Goal: Information Seeking & Learning: Find specific fact

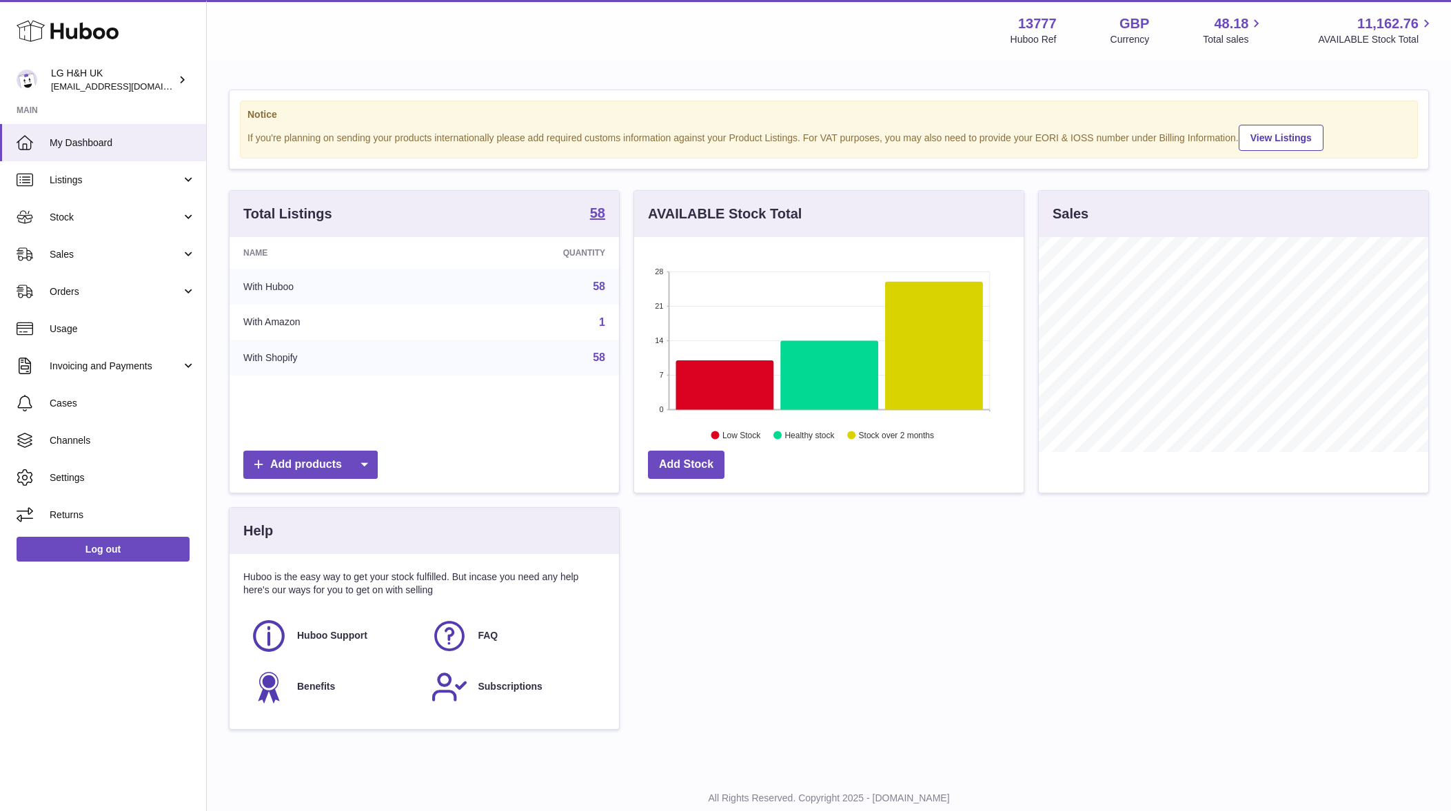
scroll to position [215, 389]
click at [180, 224] on link "Stock" at bounding box center [103, 216] width 206 height 37
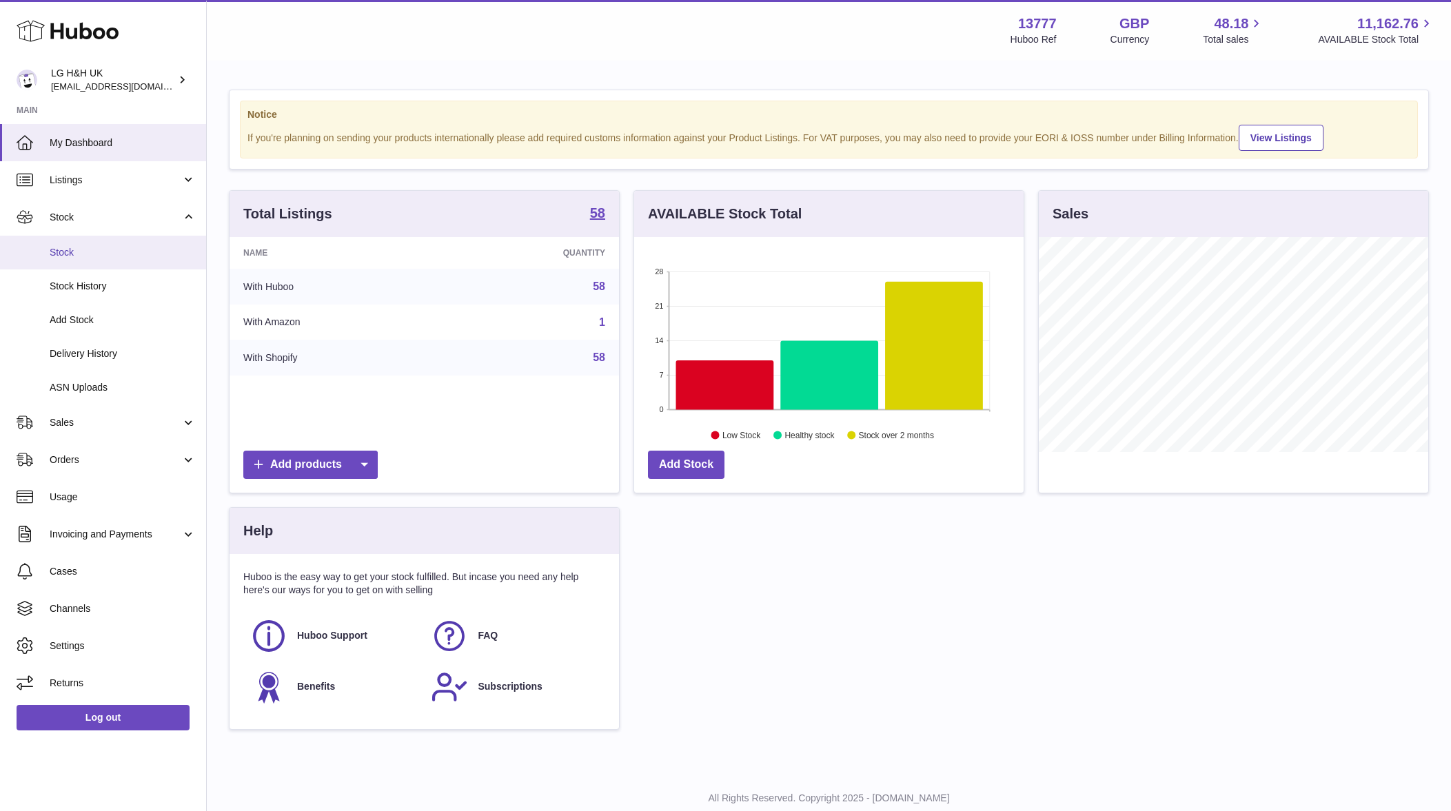
click at [149, 258] on link "Stock" at bounding box center [103, 253] width 206 height 34
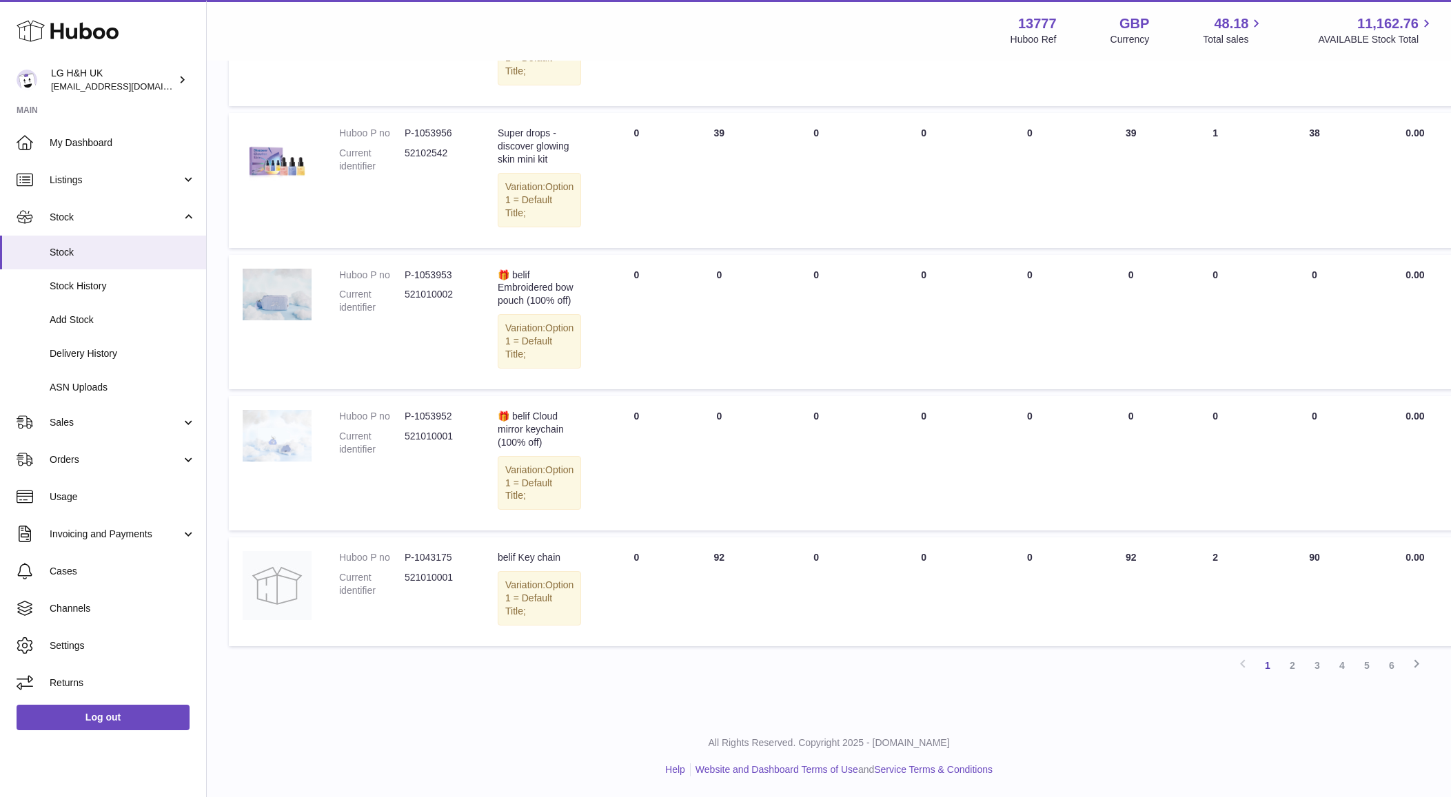
scroll to position [1007, 0]
click at [1298, 657] on link "2" at bounding box center [1292, 665] width 25 height 25
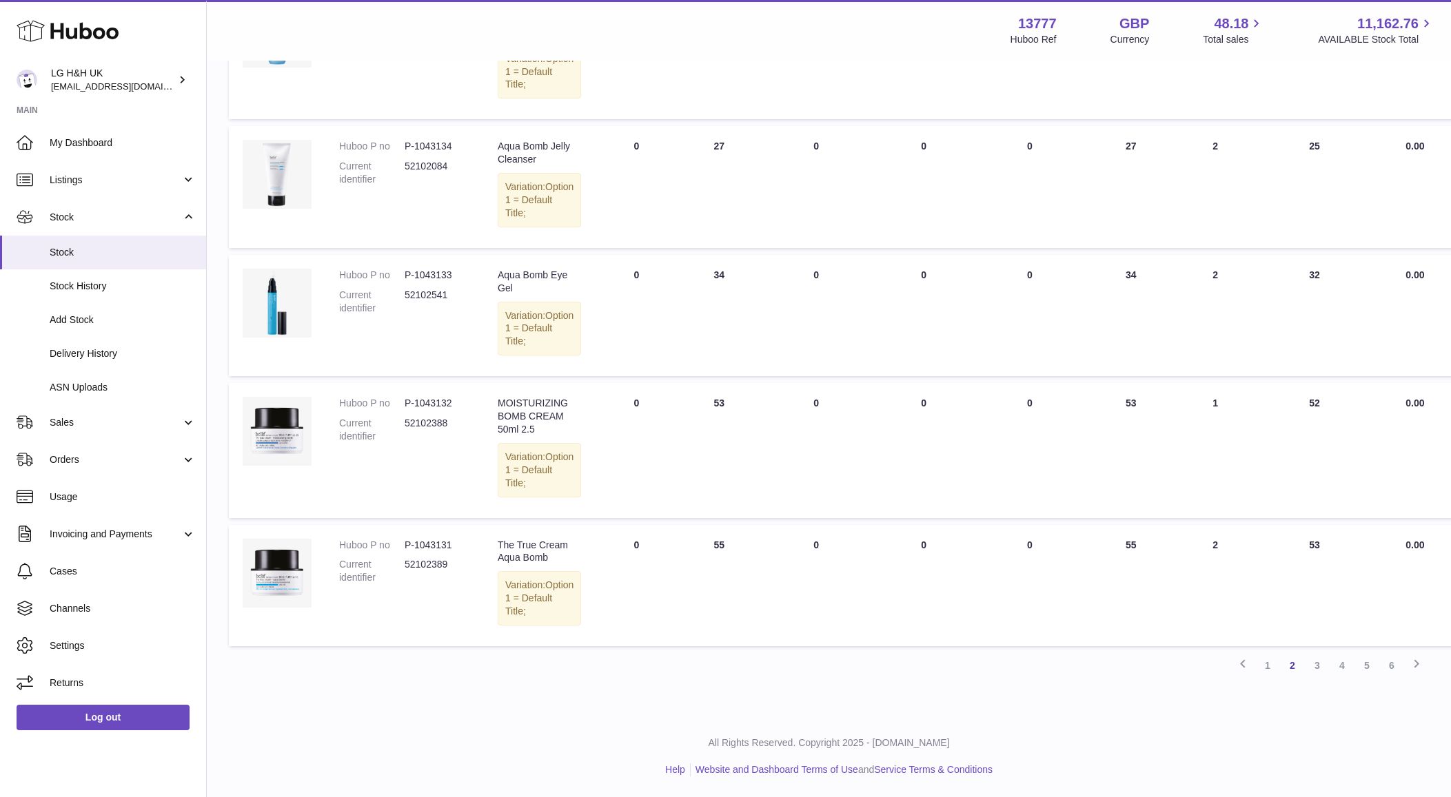
scroll to position [1034, 0]
click at [1320, 661] on link "3" at bounding box center [1317, 665] width 25 height 25
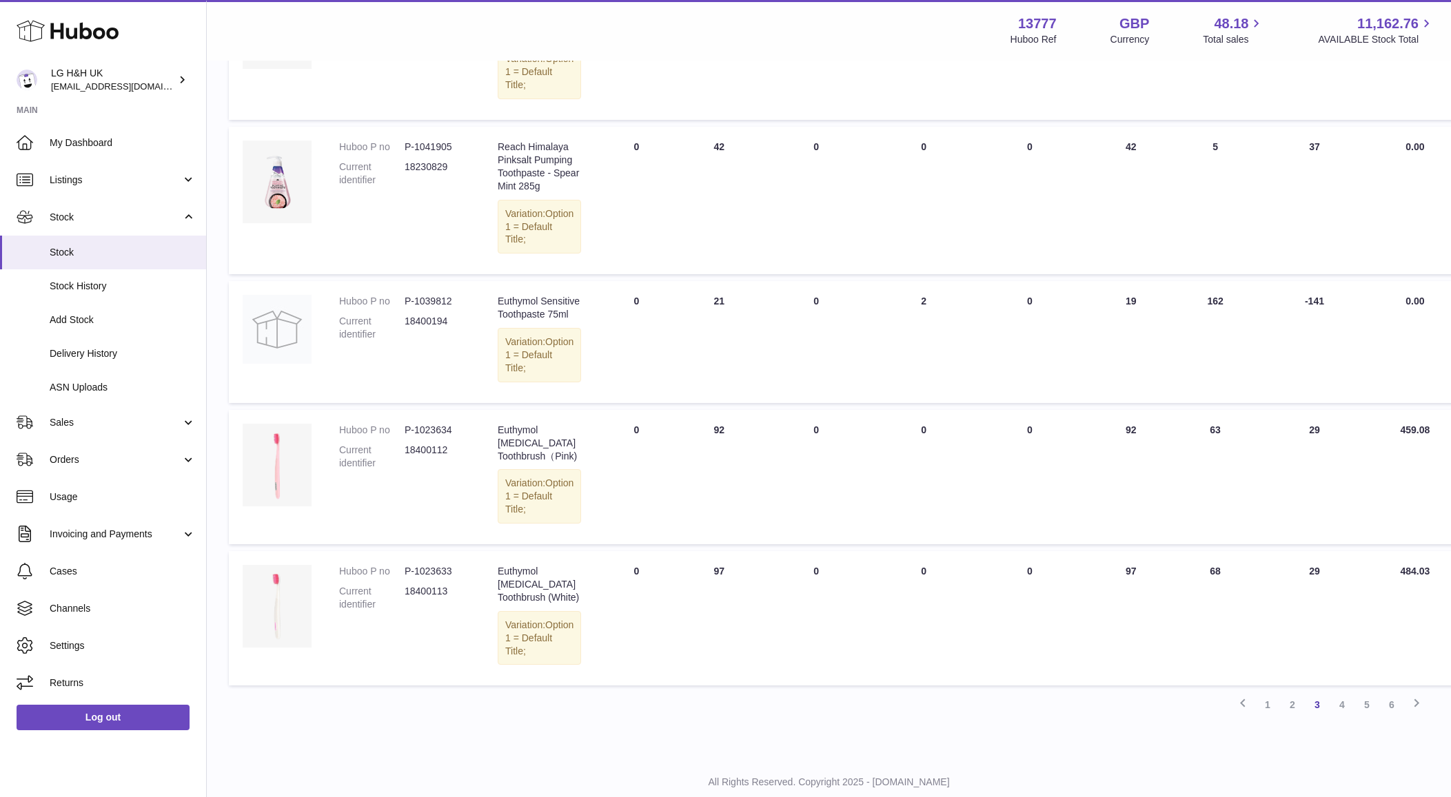
scroll to position [1267, 0]
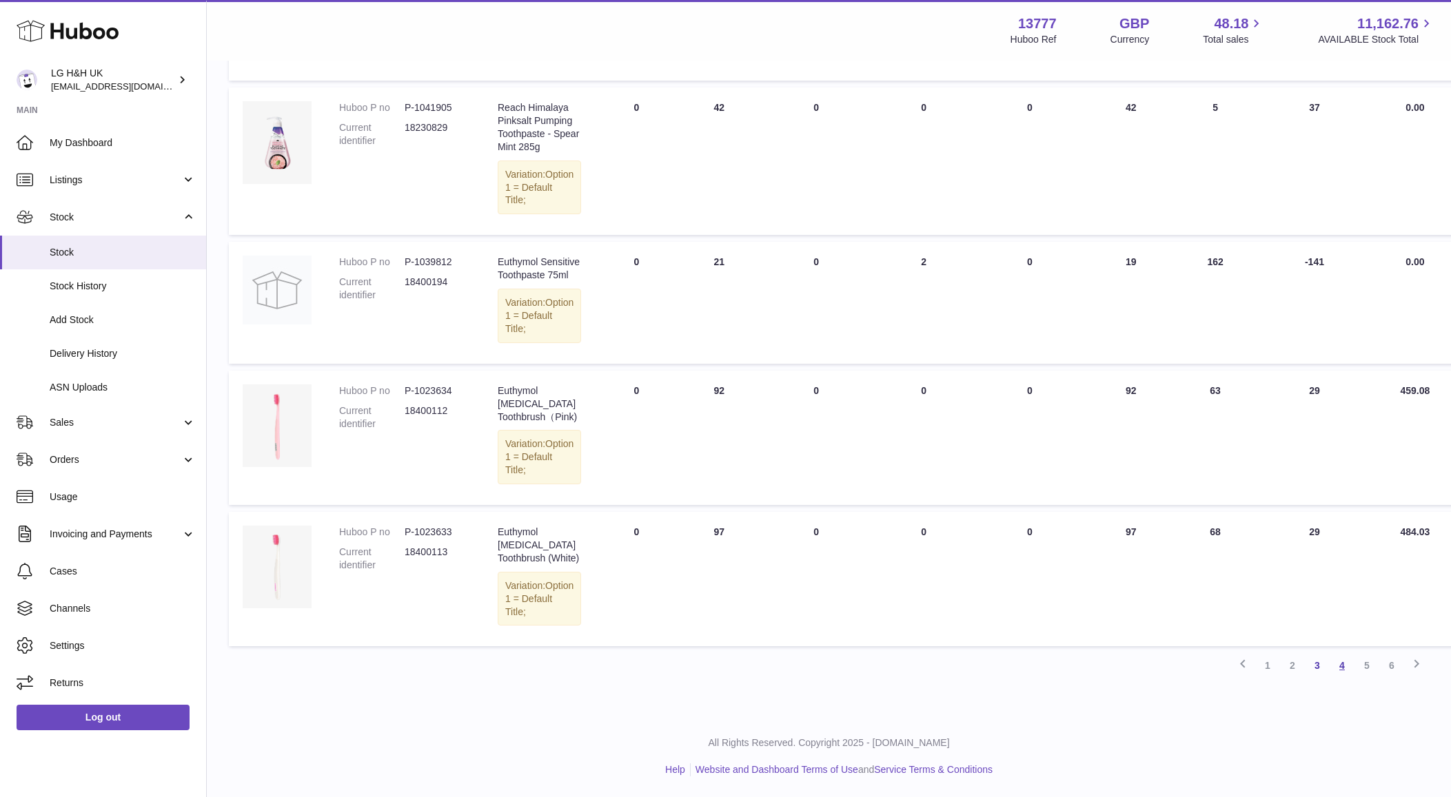
click at [1340, 666] on link "4" at bounding box center [1341, 665] width 25 height 25
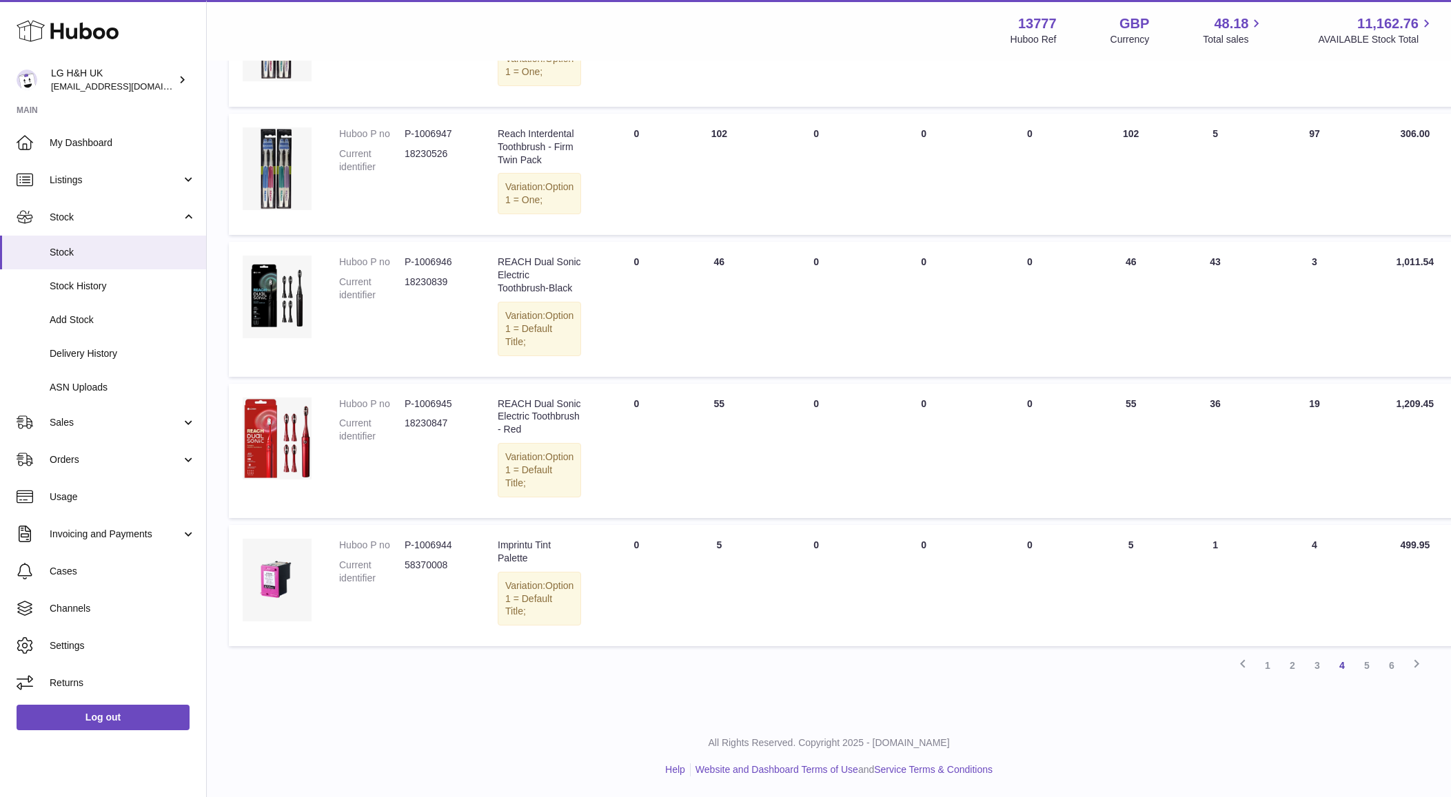
scroll to position [1095, 0]
click at [1364, 678] on link "5" at bounding box center [1366, 665] width 25 height 25
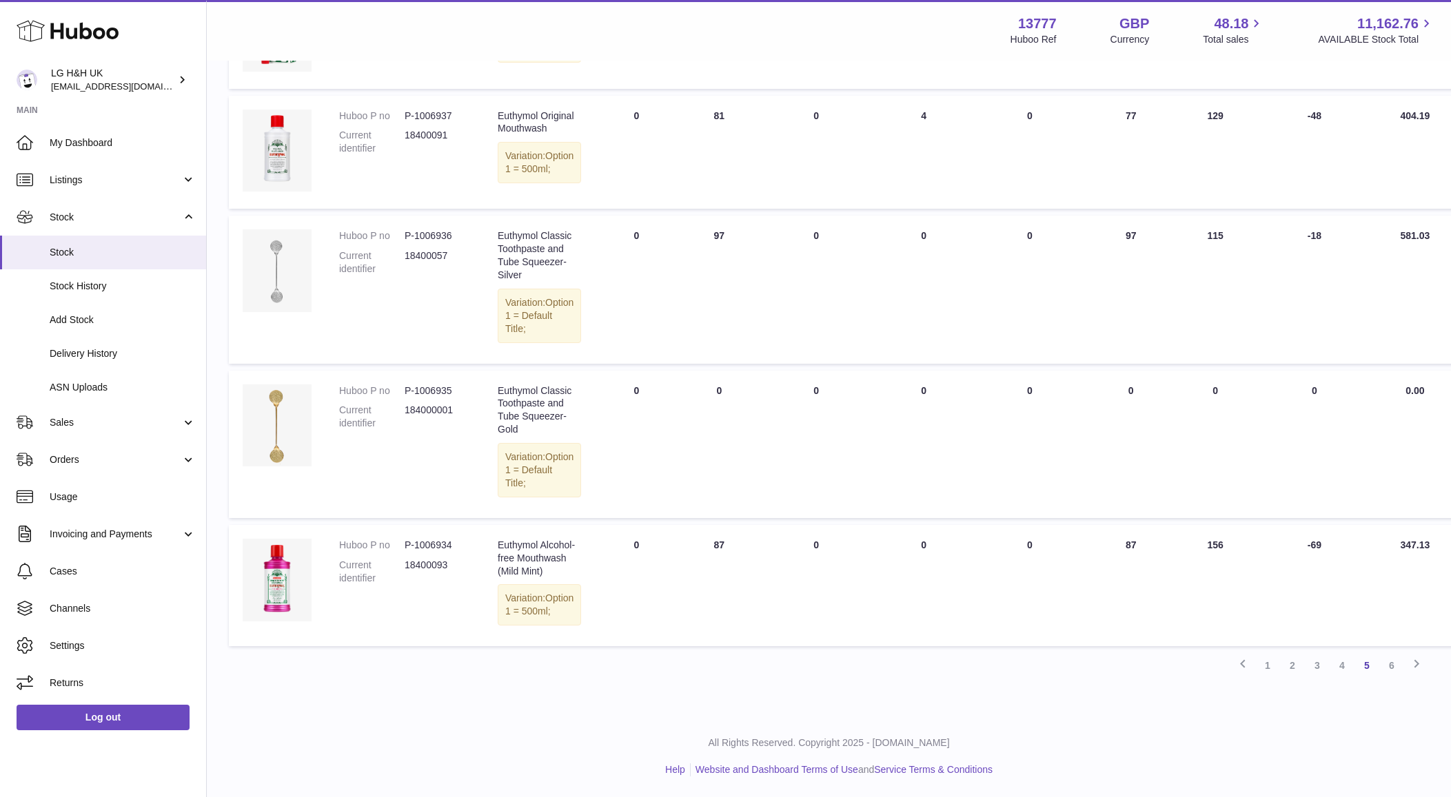
scroll to position [1072, 0]
click at [1386, 668] on link "6" at bounding box center [1391, 665] width 25 height 25
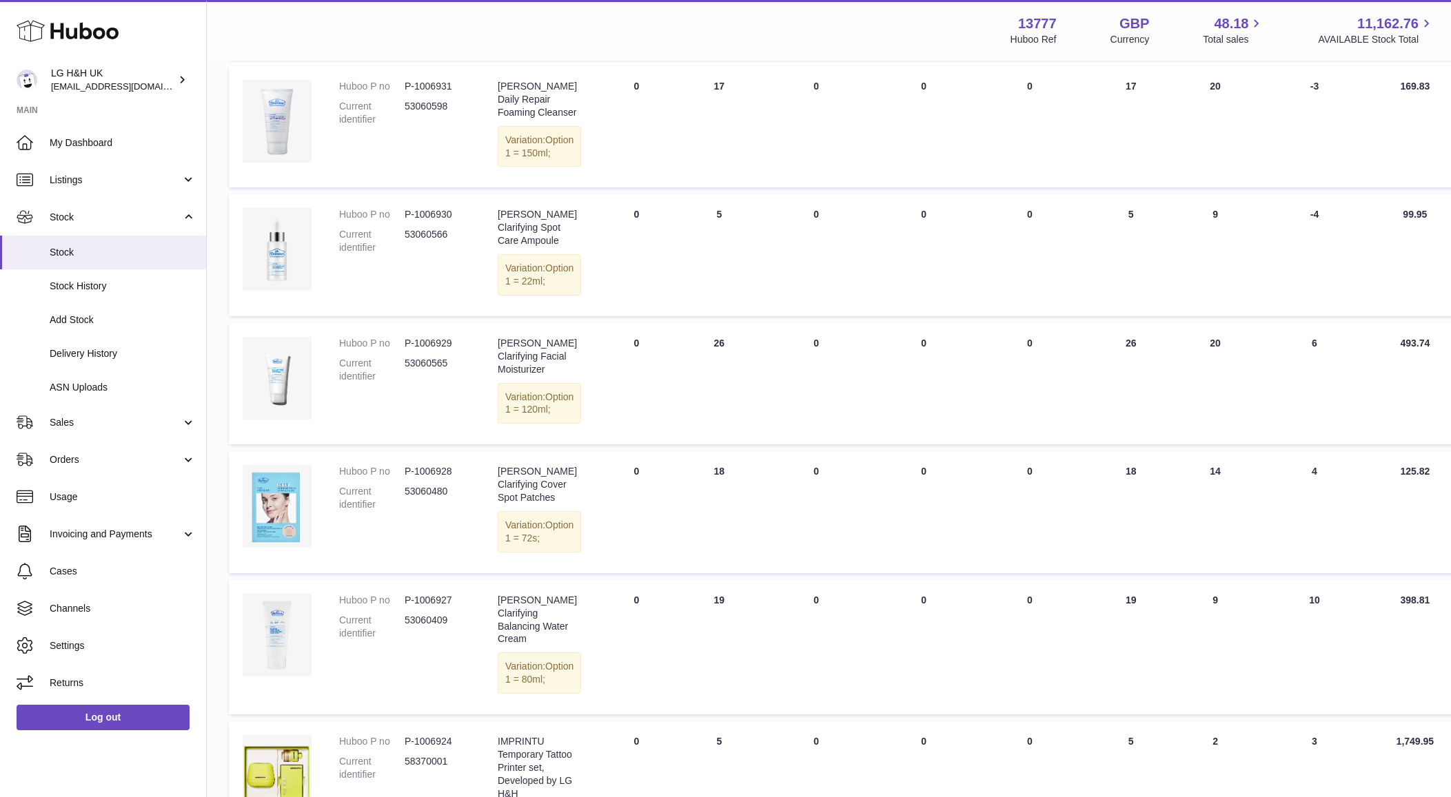
scroll to position [484, 0]
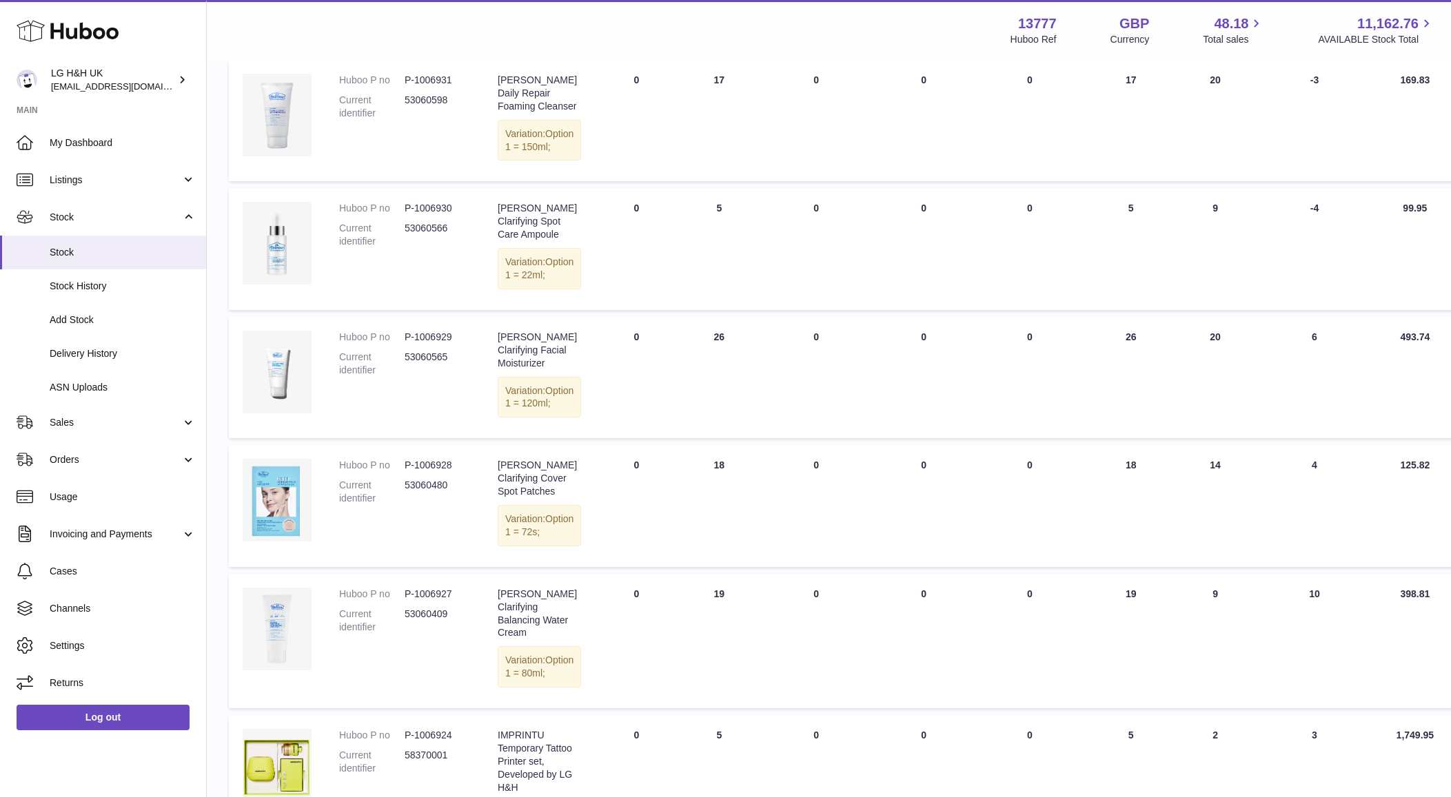
click at [446, 601] on dd "P-1006927" at bounding box center [437, 594] width 65 height 13
drag, startPoint x: 458, startPoint y: 713, endPoint x: 402, endPoint y: 712, distance: 55.8
click at [402, 641] on dl "Huboo P no P-1006927 Current identifier 53060409" at bounding box center [404, 614] width 131 height 53
click at [441, 641] on dl "Huboo P no P-1006927 Current identifier 53060409" at bounding box center [404, 614] width 131 height 53
drag, startPoint x: 444, startPoint y: 713, endPoint x: 405, endPoint y: 717, distance: 39.6
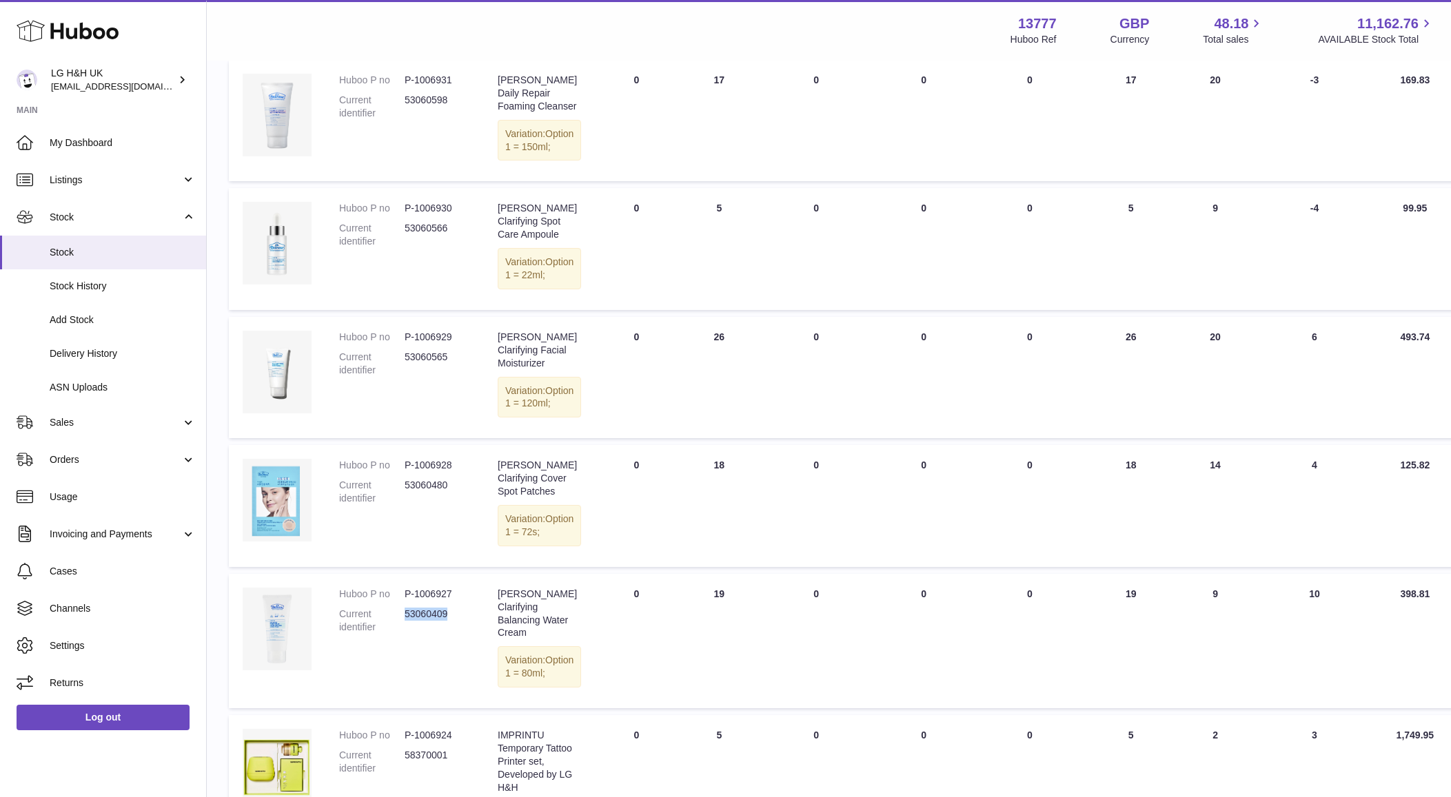
click at [405, 634] on dd "53060409" at bounding box center [437, 621] width 65 height 26
copy dd "53060409"
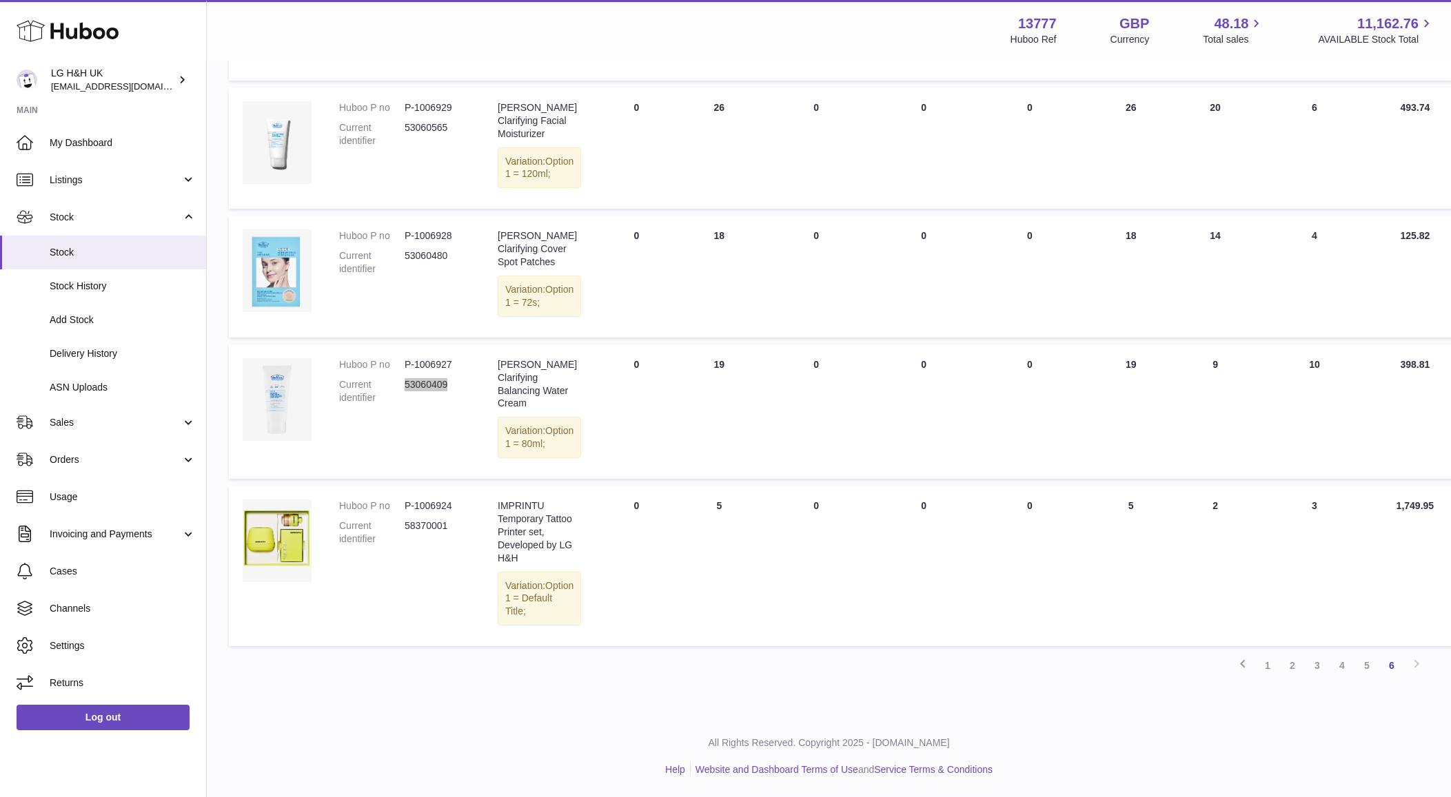
scroll to position [829, 0]
click at [1364, 665] on link "5" at bounding box center [1366, 665] width 25 height 25
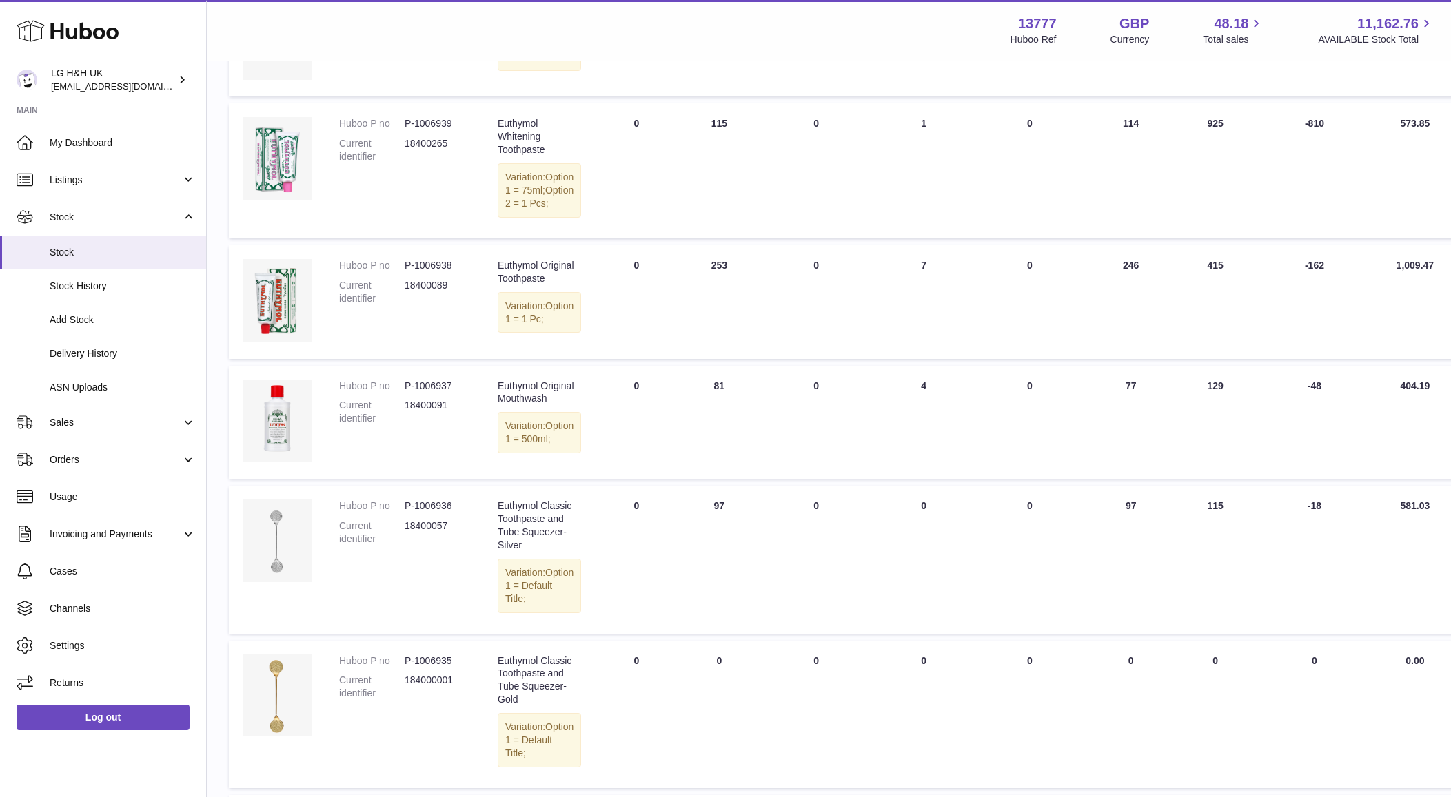
scroll to position [642, 0]
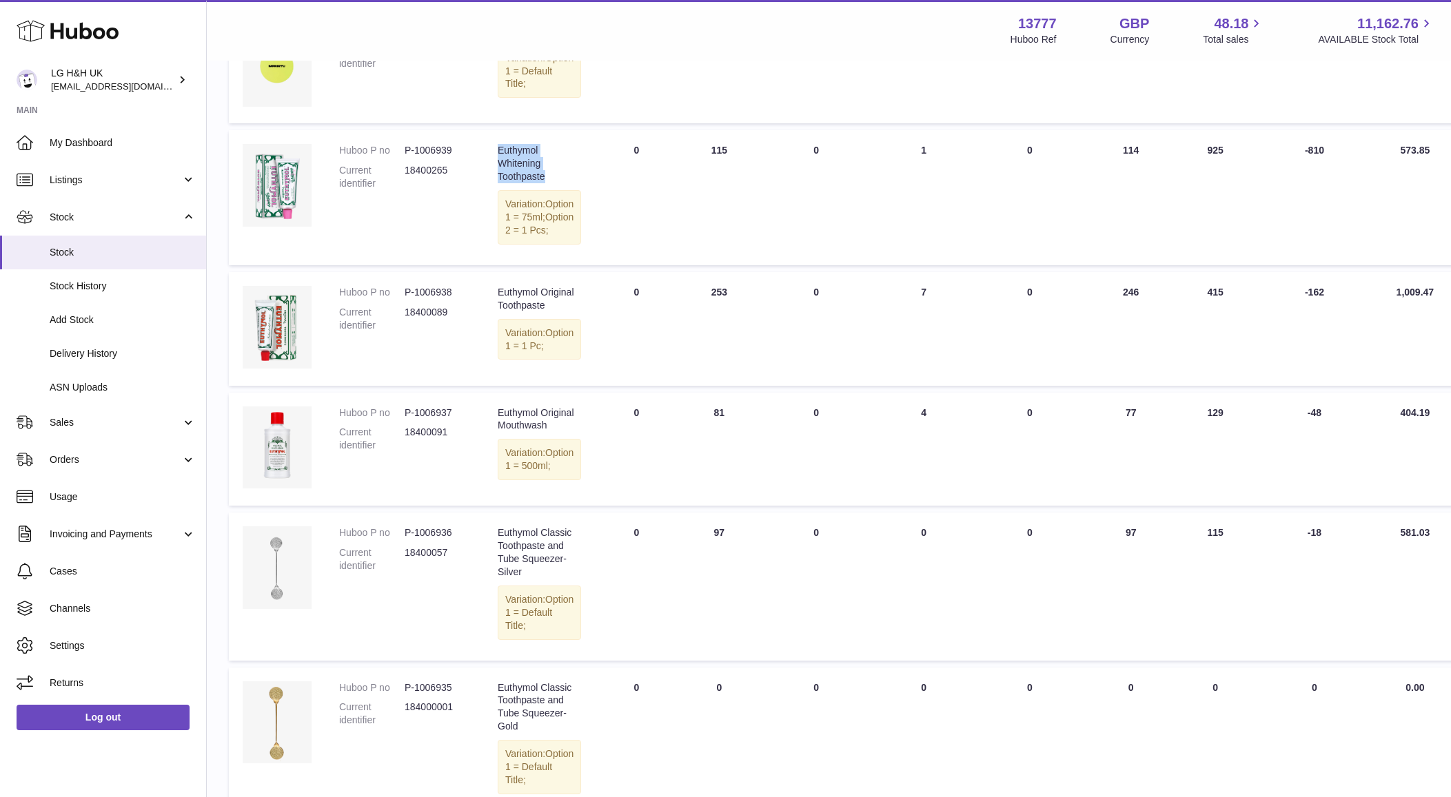
drag, startPoint x: 555, startPoint y: 187, endPoint x: 495, endPoint y: 167, distance: 62.3
click at [495, 167] on td "Description Euthymol [MEDICAL_DATA] Toothpaste Variation: Option 1 = 75ml; [MED…" at bounding box center [539, 197] width 111 height 134
copy div "Euthymol Whitening Toothpaste"
drag, startPoint x: 453, startPoint y: 631, endPoint x: 406, endPoint y: 634, distance: 46.9
click at [406, 573] on dd "18400057" at bounding box center [437, 559] width 65 height 26
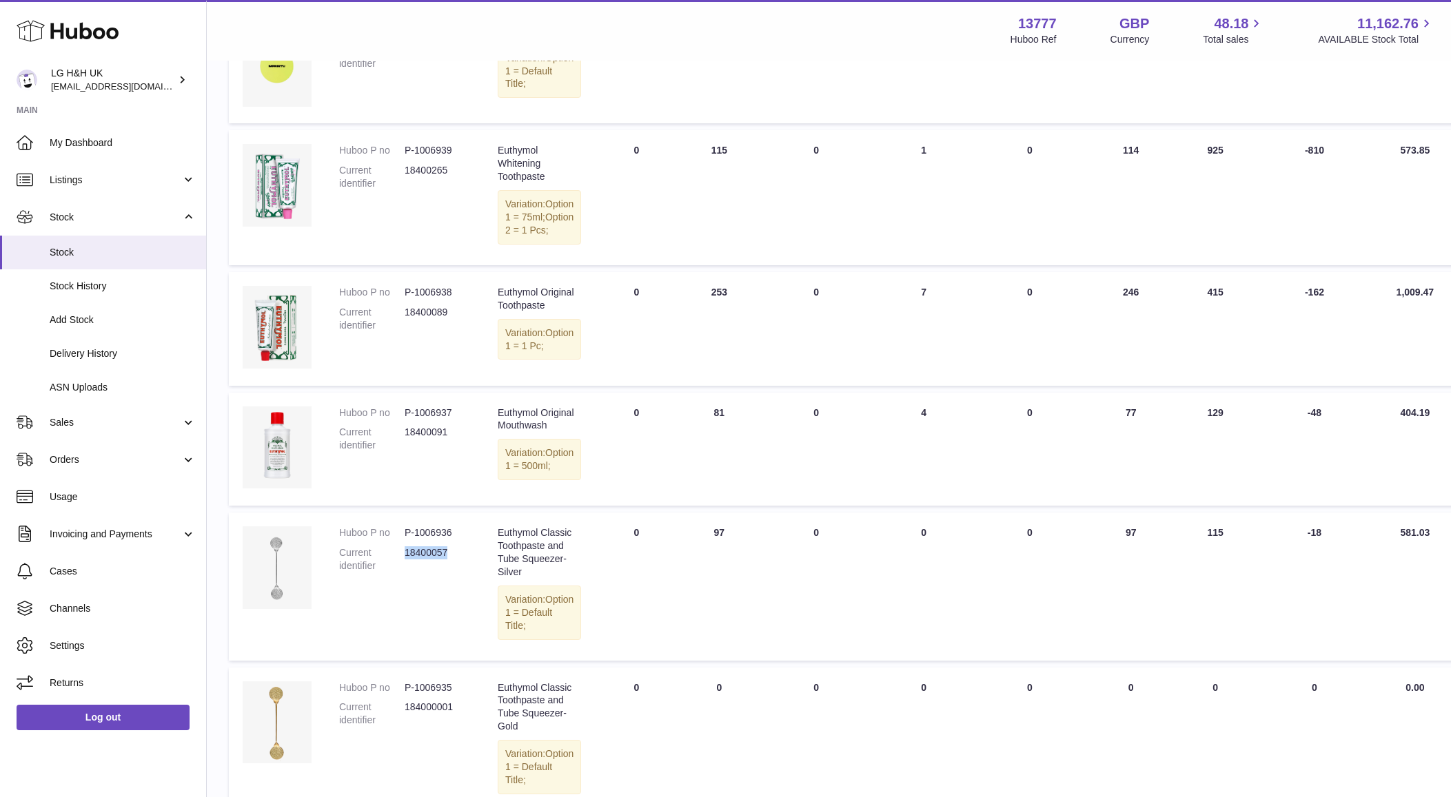
copy dd "18400057"
click at [617, 654] on td "DUE IN Total 0" at bounding box center [636, 586] width 83 height 147
drag, startPoint x: 572, startPoint y: 661, endPoint x: 506, endPoint y: 616, distance: 79.9
click at [506, 616] on td "Description Euthymol Classic Toothpaste and Tube Squeezer-Silver Variation: Opt…" at bounding box center [539, 586] width 111 height 147
click at [502, 579] on div "Euthymol Classic Toothpaste and Tube Squeezer-Silver" at bounding box center [539, 552] width 83 height 52
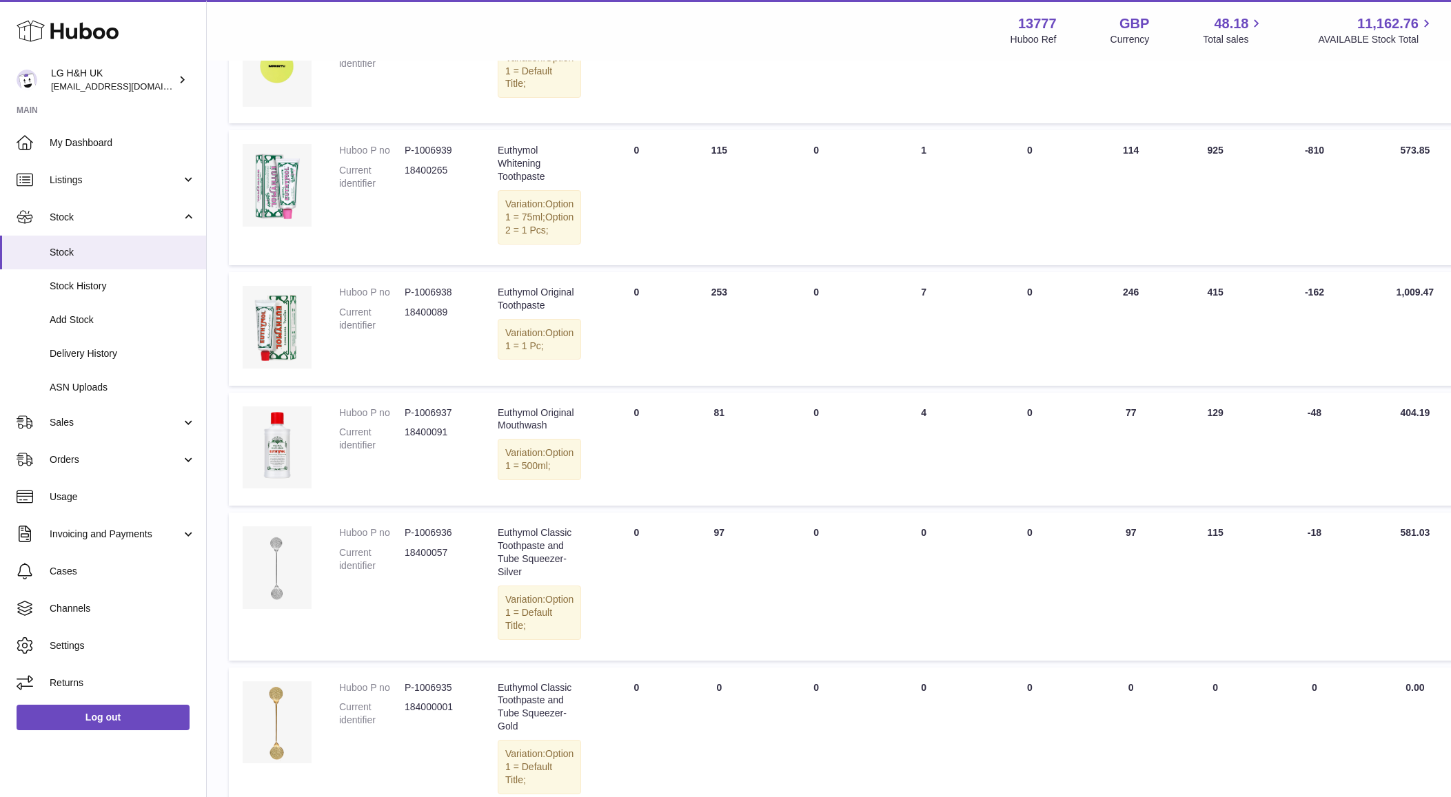
click at [498, 579] on div "Euthymol Classic Toothpaste and Tube Squeezer-Silver" at bounding box center [539, 552] width 83 height 52
drag, startPoint x: 498, startPoint y: 609, endPoint x: 538, endPoint y: 653, distance: 59.0
click at [538, 579] on div "Euthymol Classic Toothpaste and Tube Squeezer-Silver" at bounding box center [539, 552] width 83 height 52
copy div "Euthymol Classic Toothpaste and Tube"
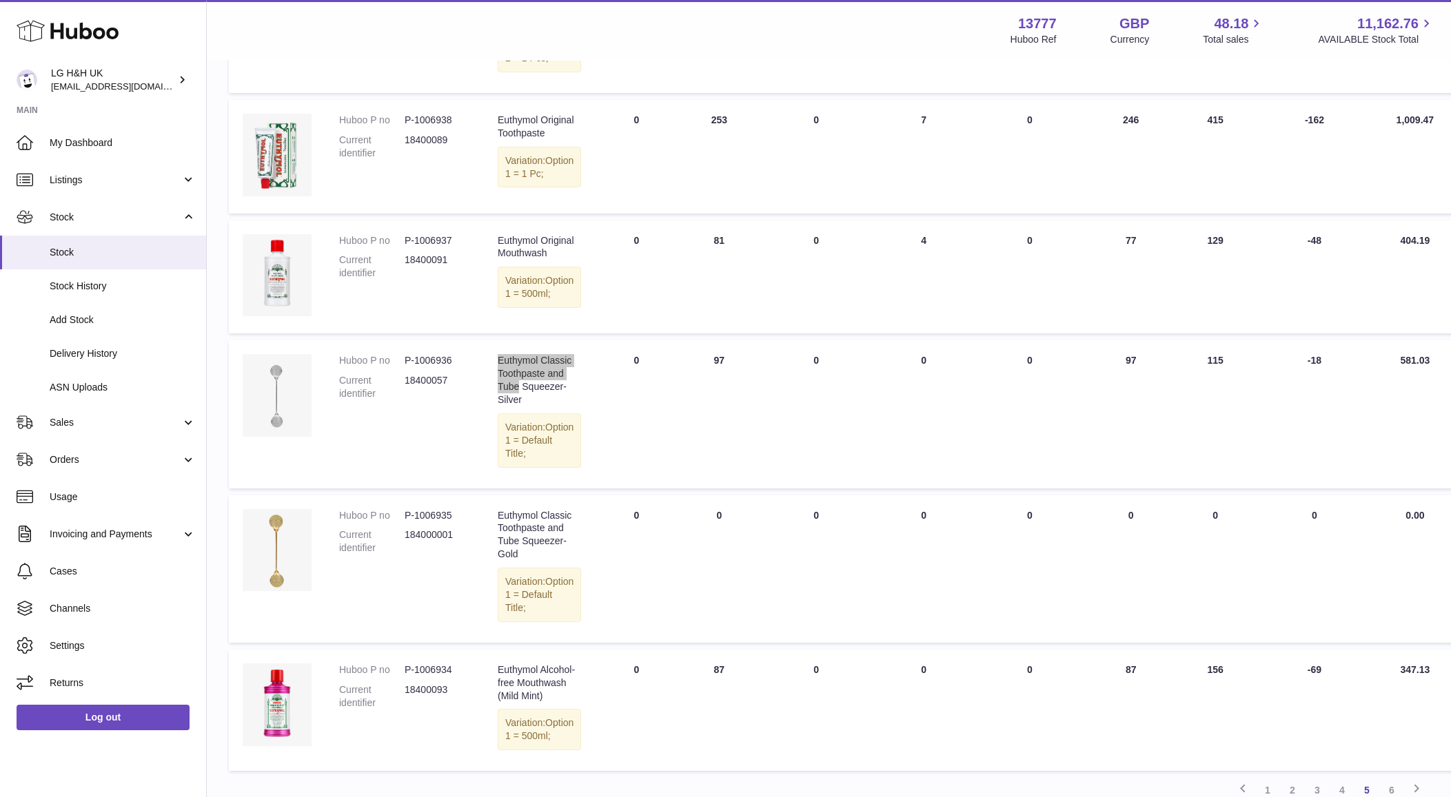
scroll to position [1072, 0]
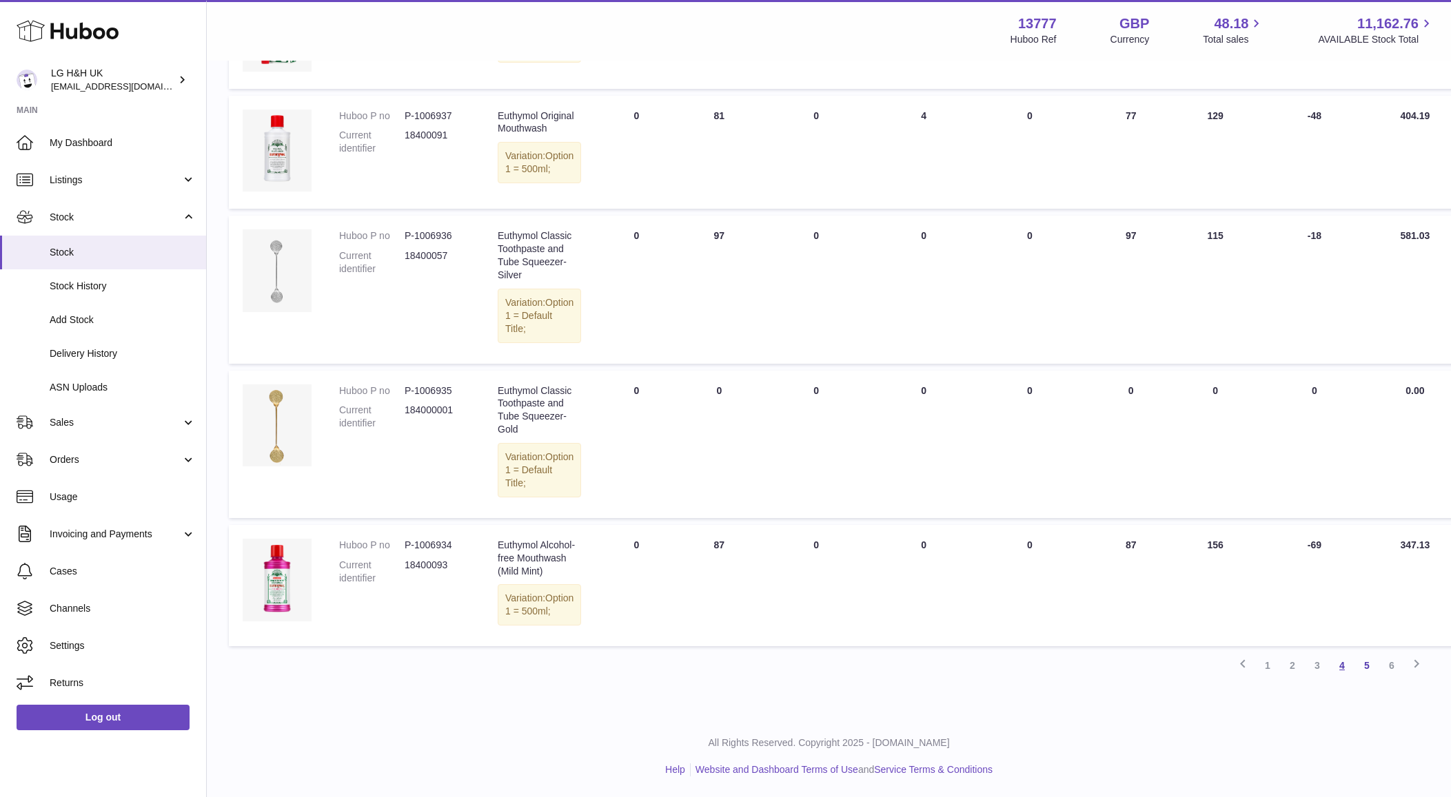
click at [1337, 659] on link "4" at bounding box center [1341, 665] width 25 height 25
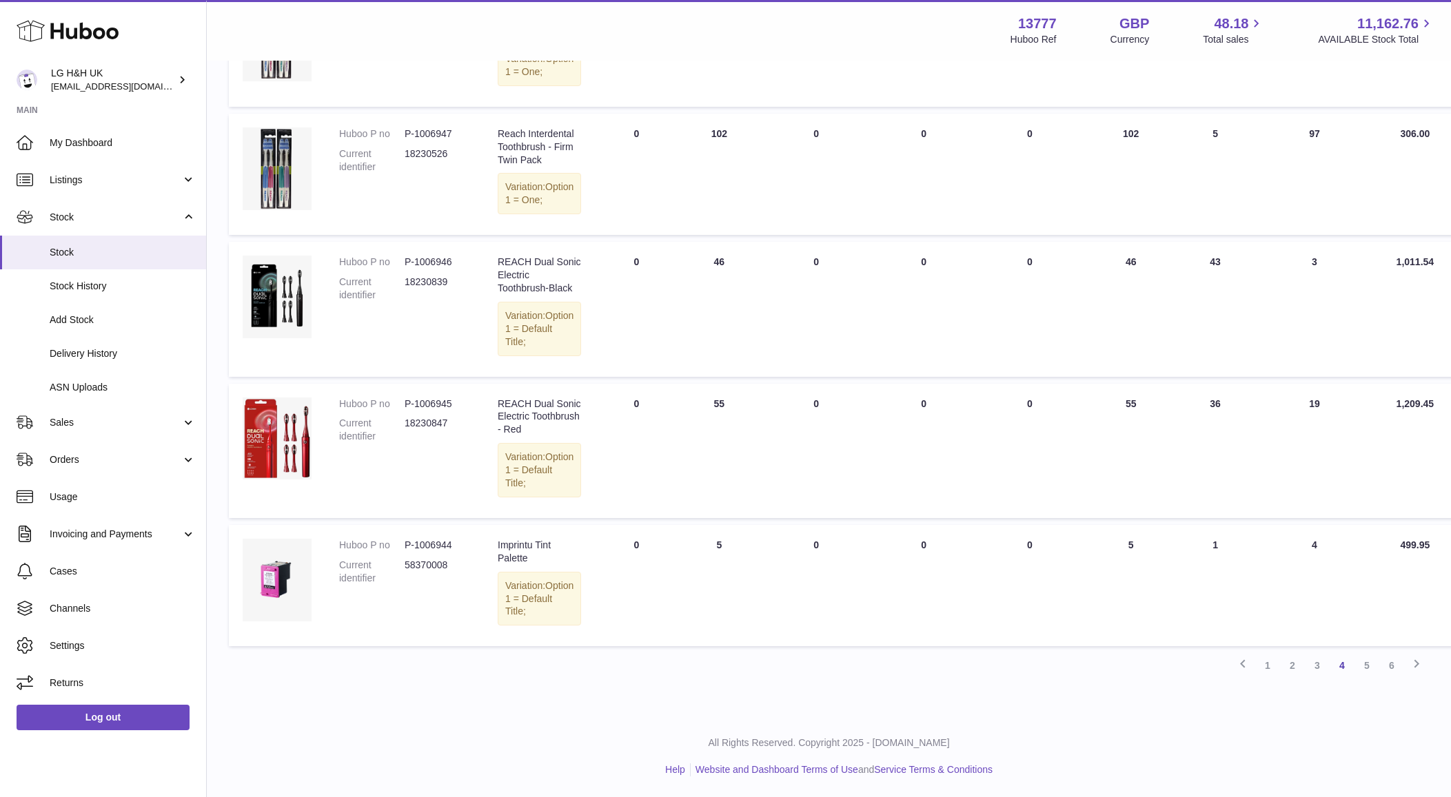
scroll to position [1124, 0]
click at [1322, 666] on link "3" at bounding box center [1317, 665] width 25 height 25
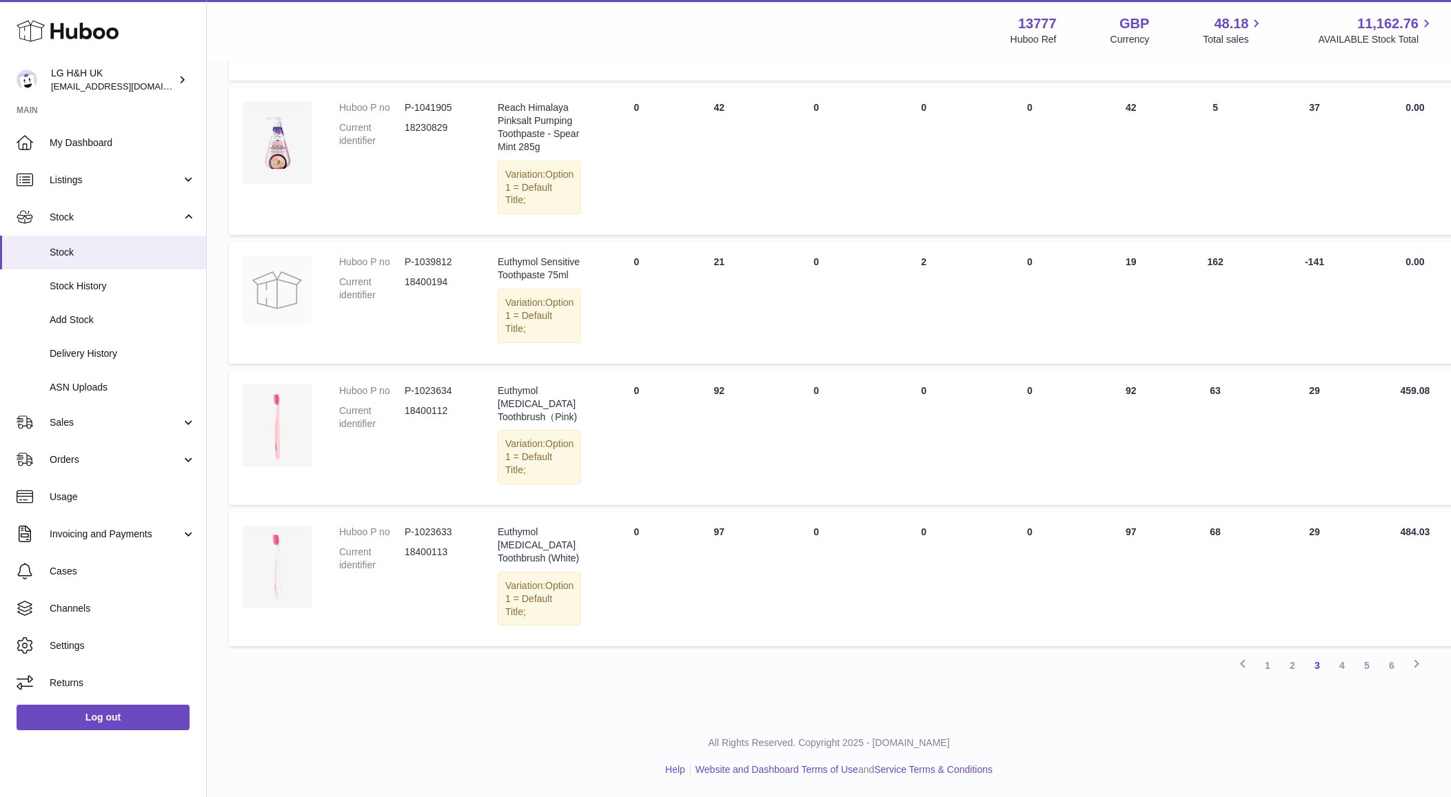
scroll to position [1267, 0]
click at [1293, 675] on link "2" at bounding box center [1292, 665] width 25 height 25
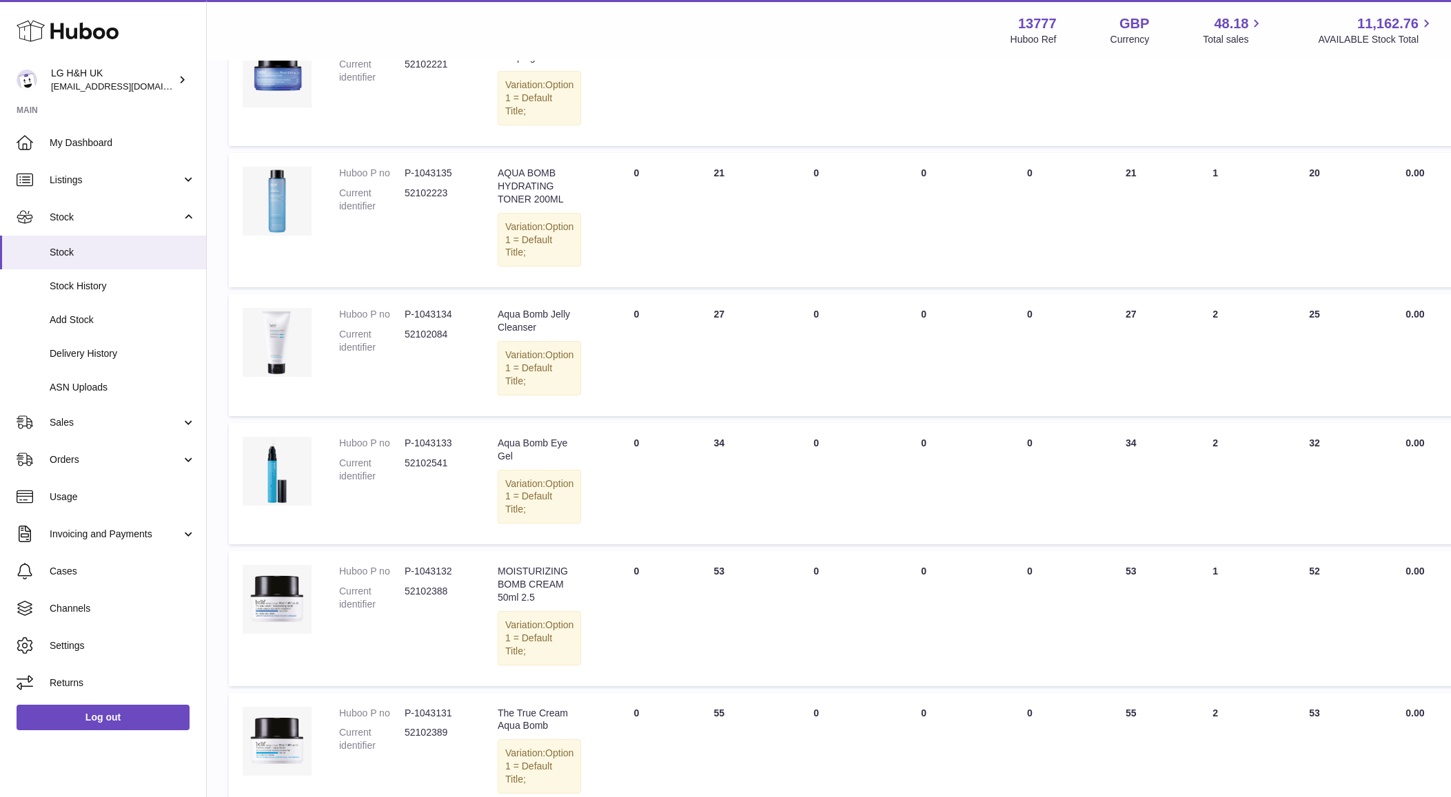
scroll to position [1034, 0]
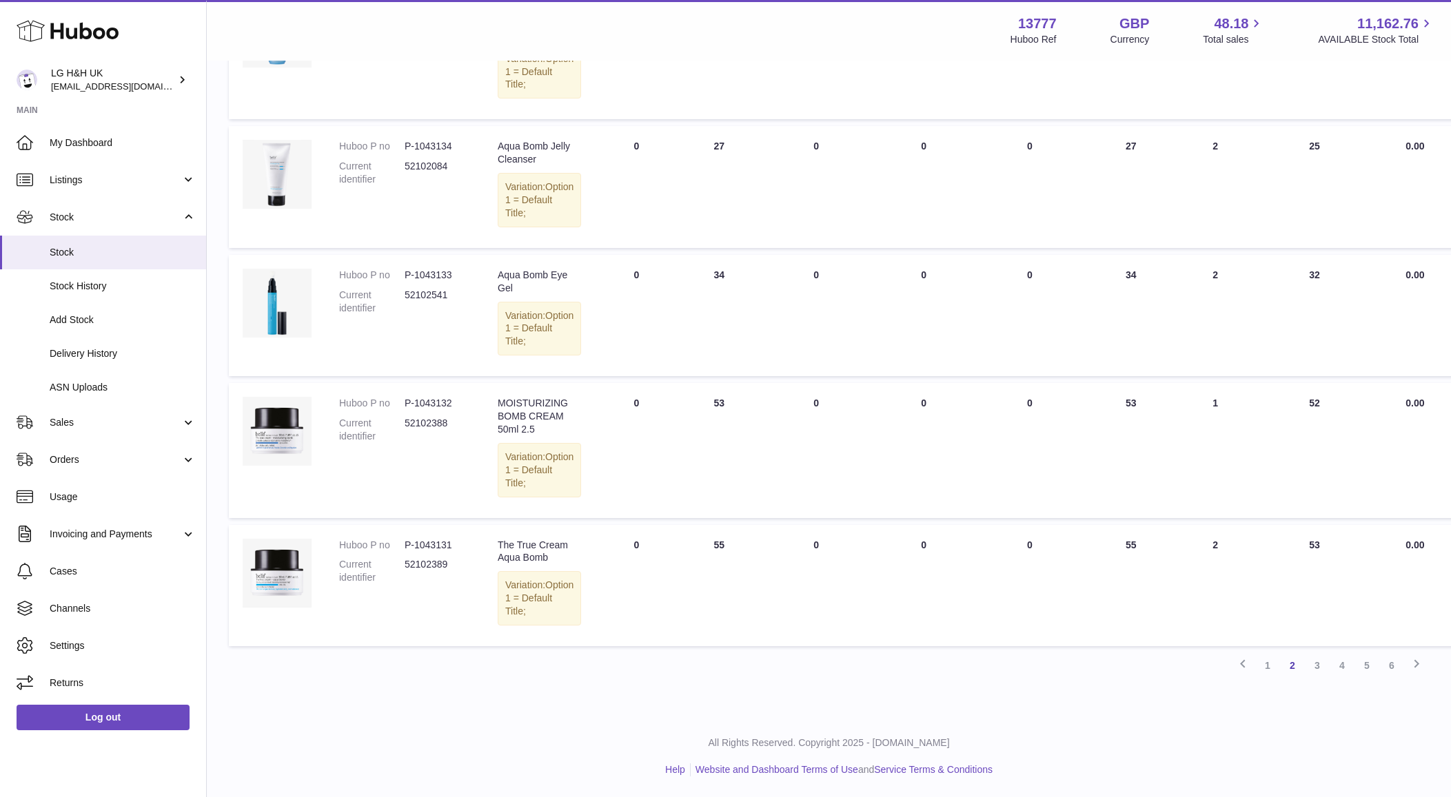
click at [1268, 666] on link "1" at bounding box center [1267, 665] width 25 height 25
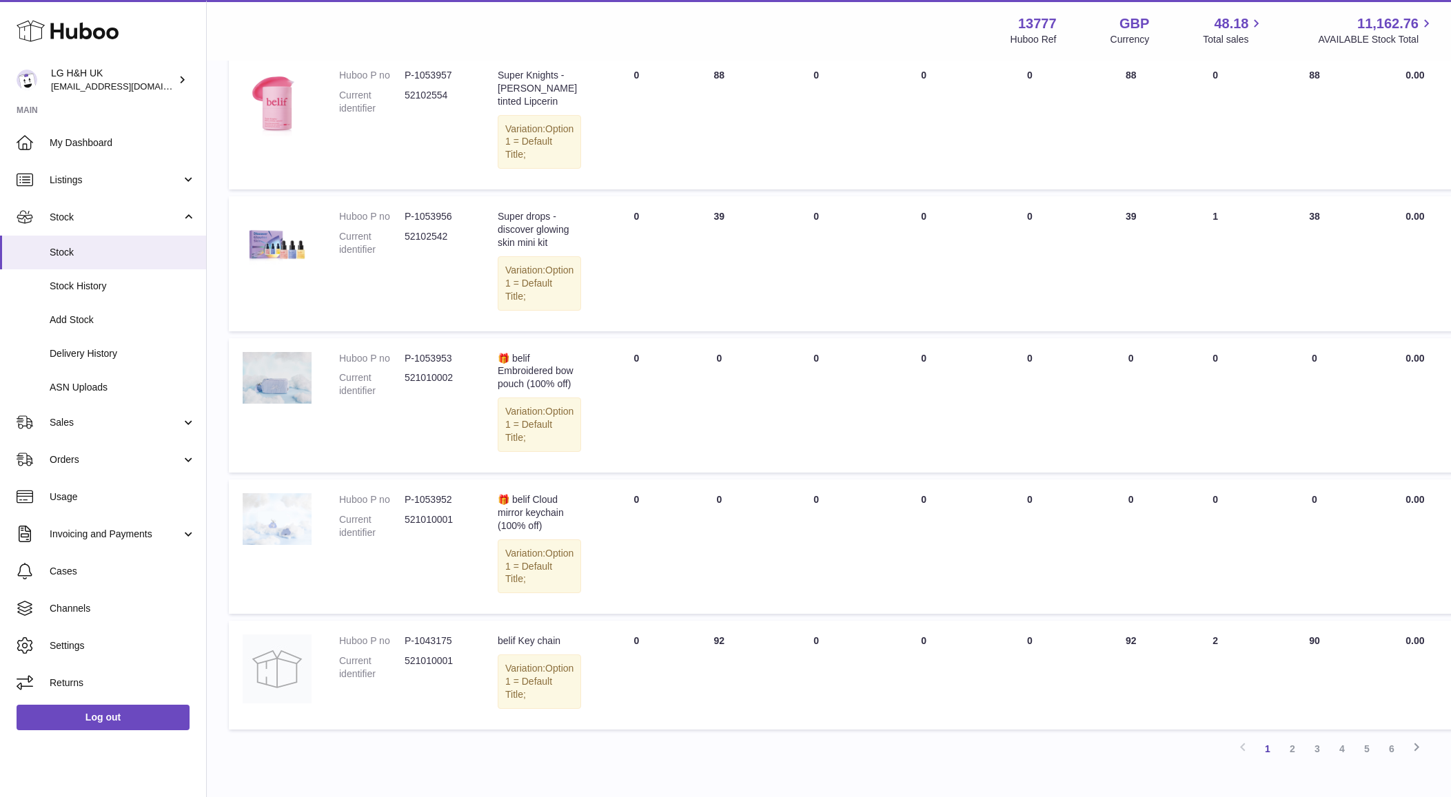
scroll to position [1007, 0]
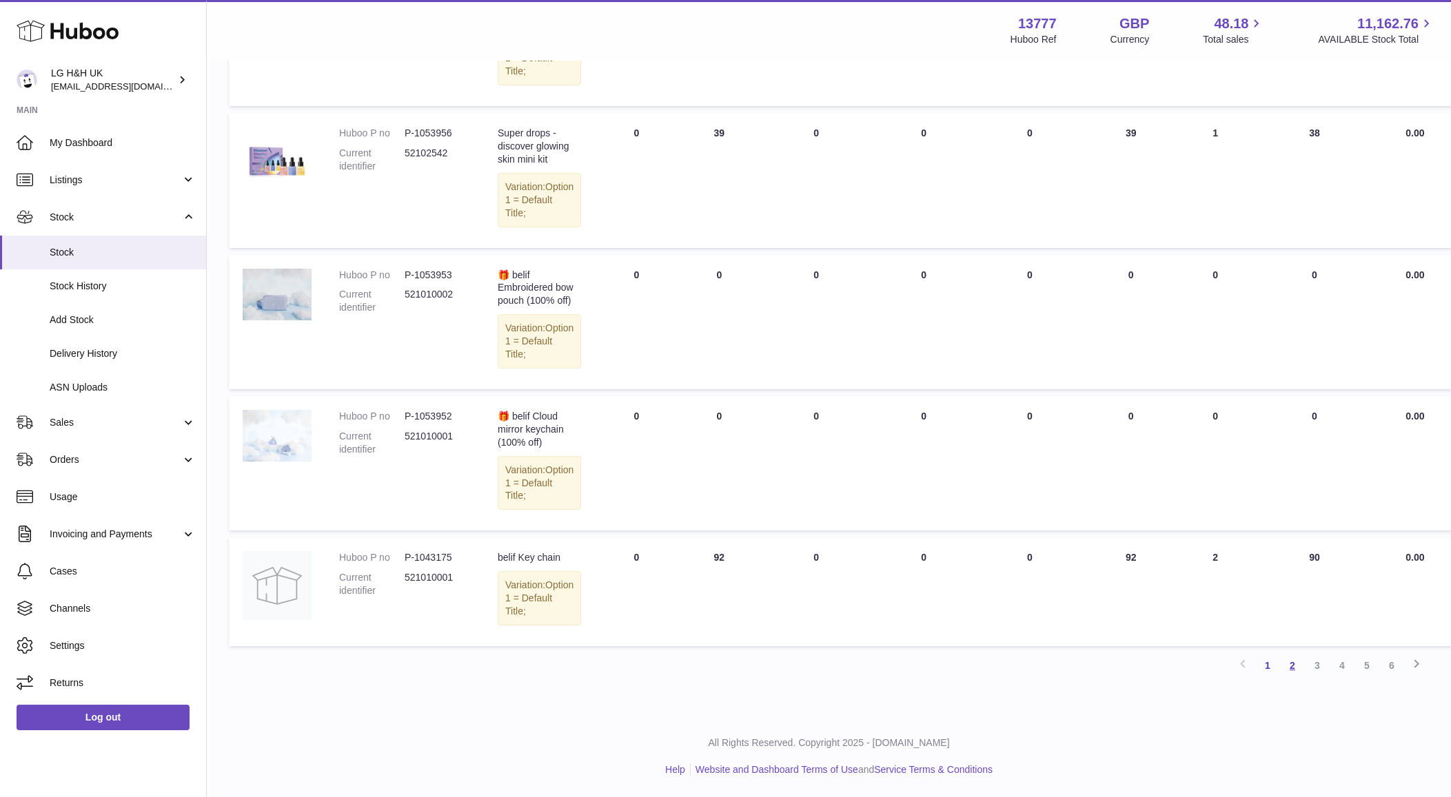
click at [1298, 662] on link "2" at bounding box center [1292, 665] width 25 height 25
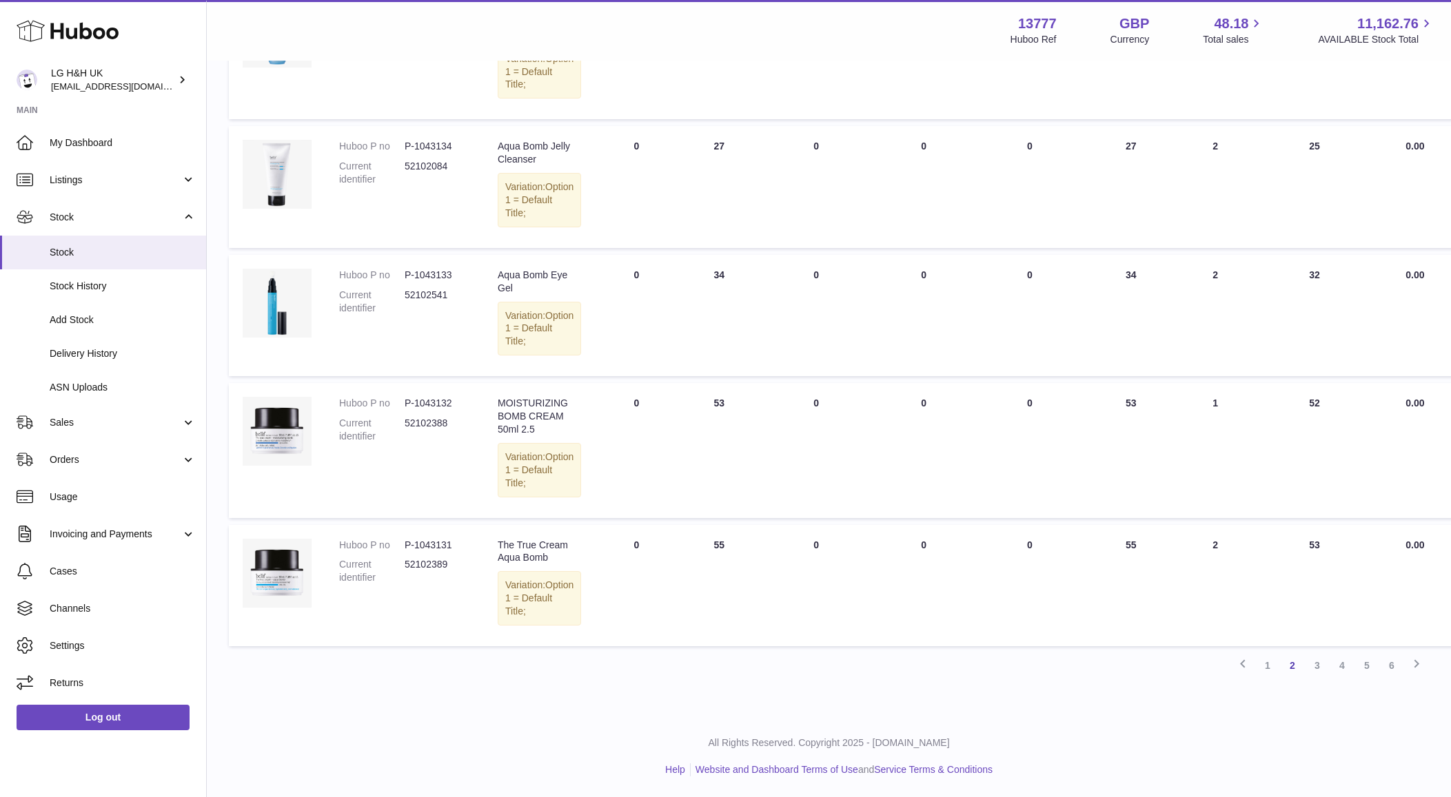
scroll to position [1034, 0]
click at [1311, 665] on link "3" at bounding box center [1317, 665] width 25 height 25
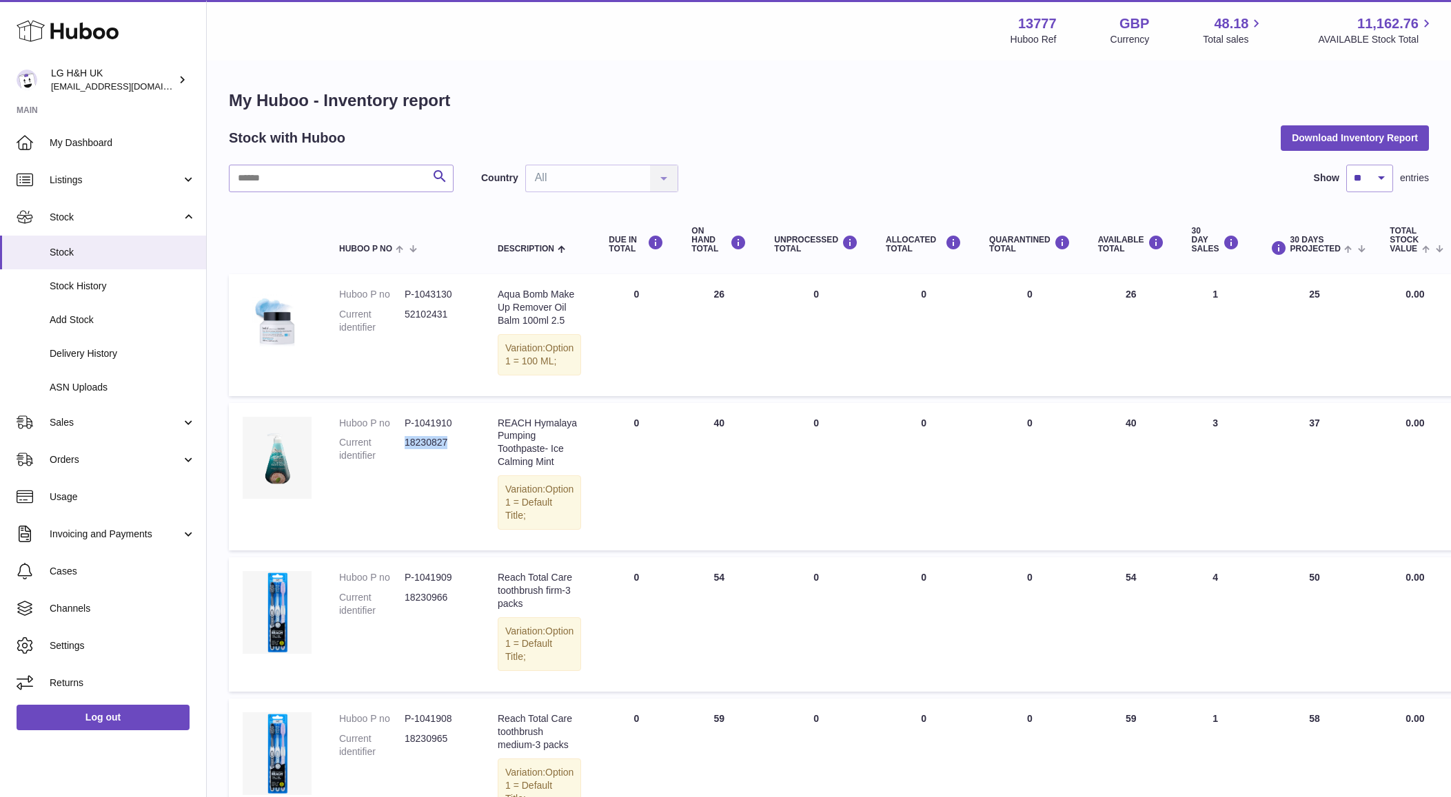
drag, startPoint x: 451, startPoint y: 465, endPoint x: 404, endPoint y: 465, distance: 46.9
click at [405, 462] on dd "18230827" at bounding box center [437, 449] width 65 height 26
copy dd "18230827"
click at [371, 185] on input "text" at bounding box center [341, 179] width 225 height 28
paste input "********"
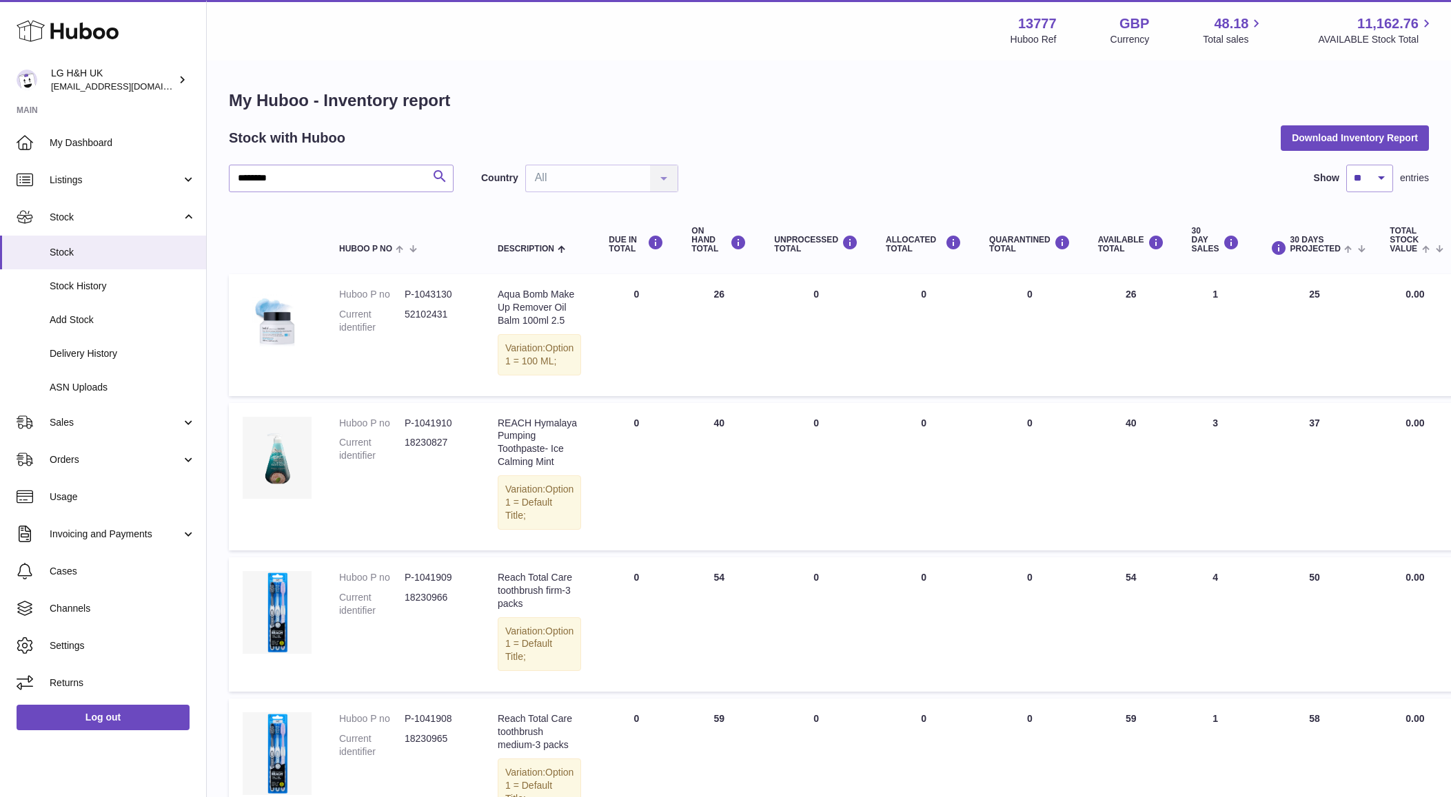
click at [439, 176] on icon "submit" at bounding box center [439, 176] width 17 height 17
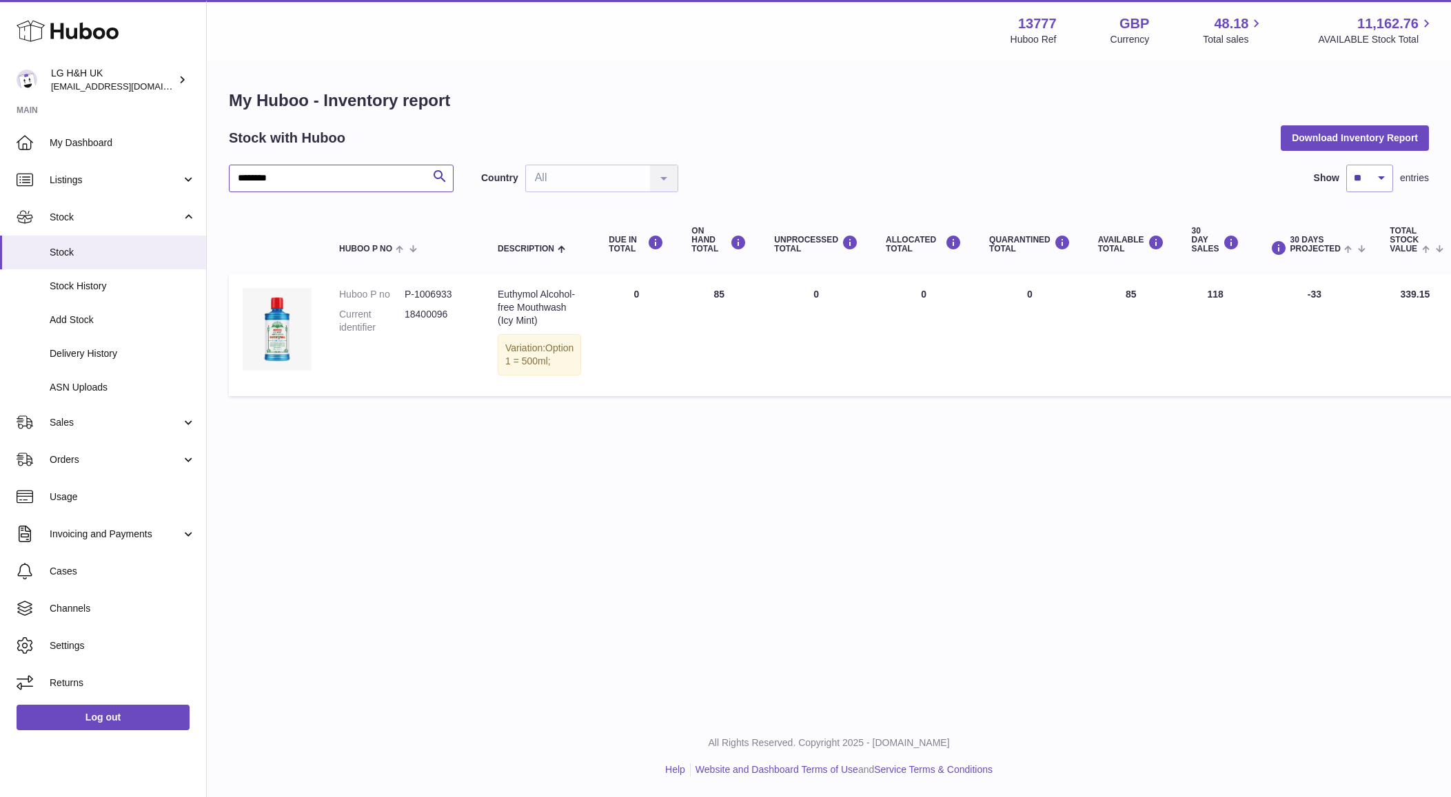
click at [403, 183] on input "********" at bounding box center [341, 179] width 225 height 28
paste input "text"
click at [429, 172] on button "Search" at bounding box center [440, 179] width 28 height 28
click at [356, 176] on input "********" at bounding box center [341, 179] width 225 height 28
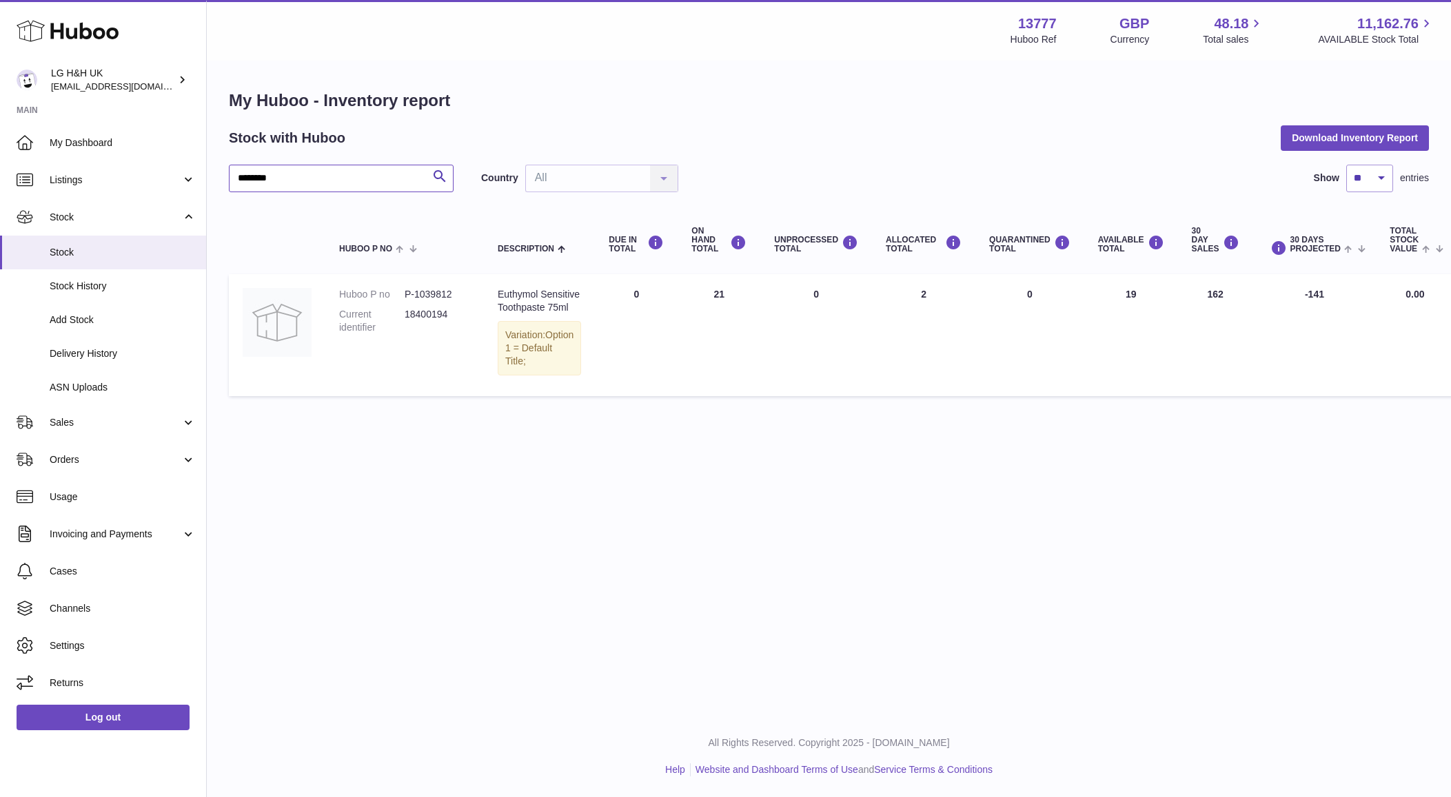
click at [356, 176] on input "********" at bounding box center [341, 179] width 225 height 28
paste input "text"
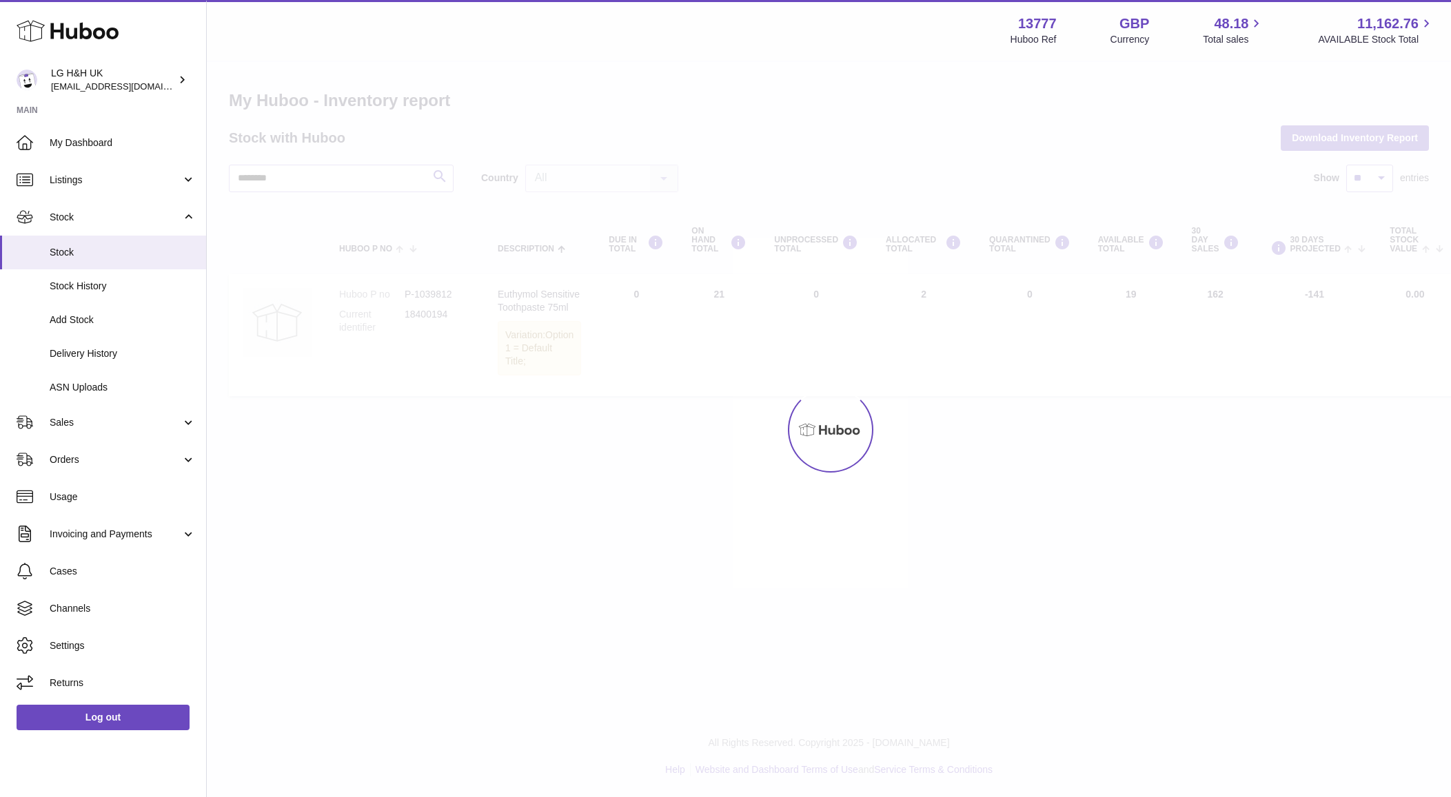
click at [432, 178] on div at bounding box center [829, 429] width 1244 height 735
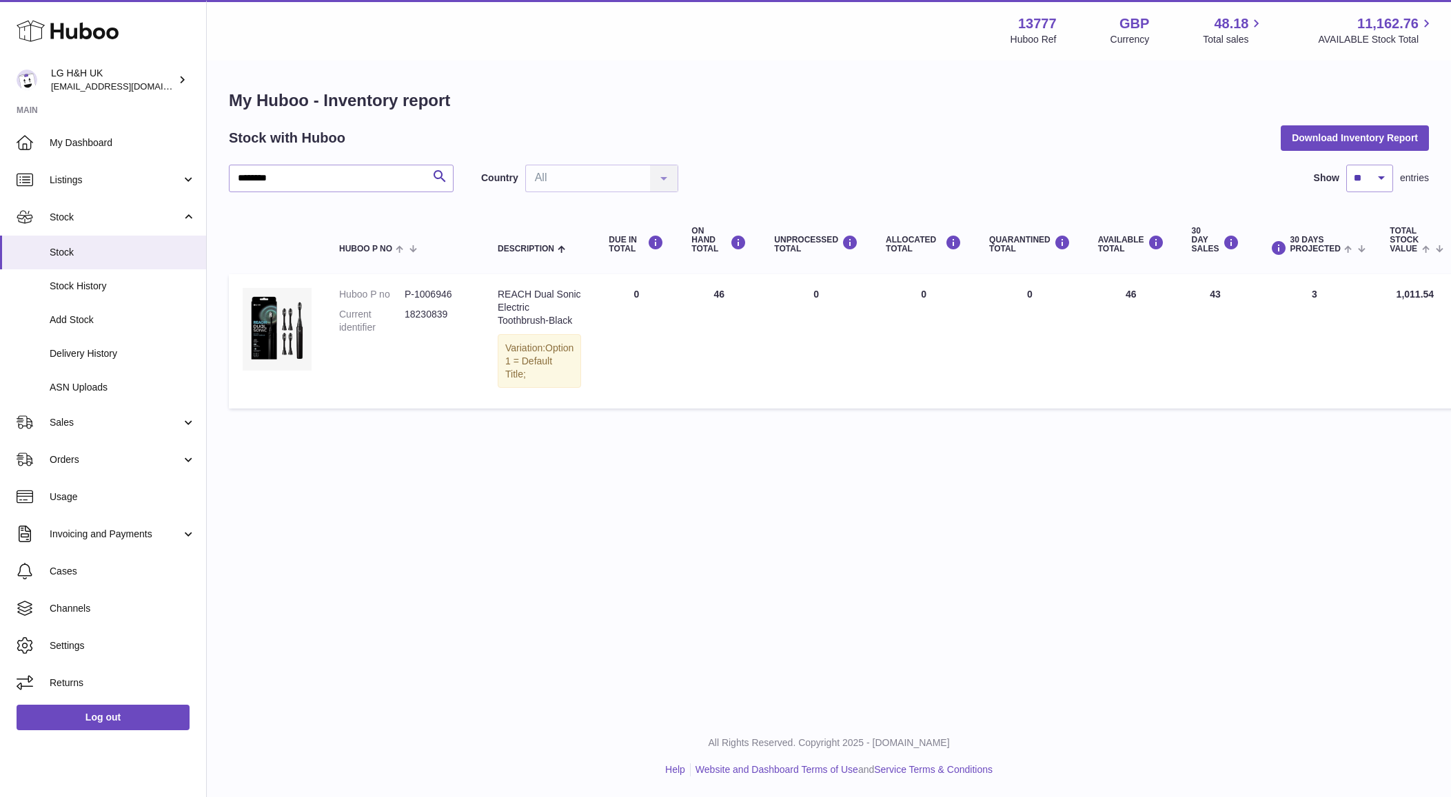
click at [330, 192] on div "******** Search Country All All No elements found. Consider changing the search…" at bounding box center [829, 291] width 1200 height 252
click at [338, 185] on input "********" at bounding box center [341, 179] width 225 height 28
paste input "text"
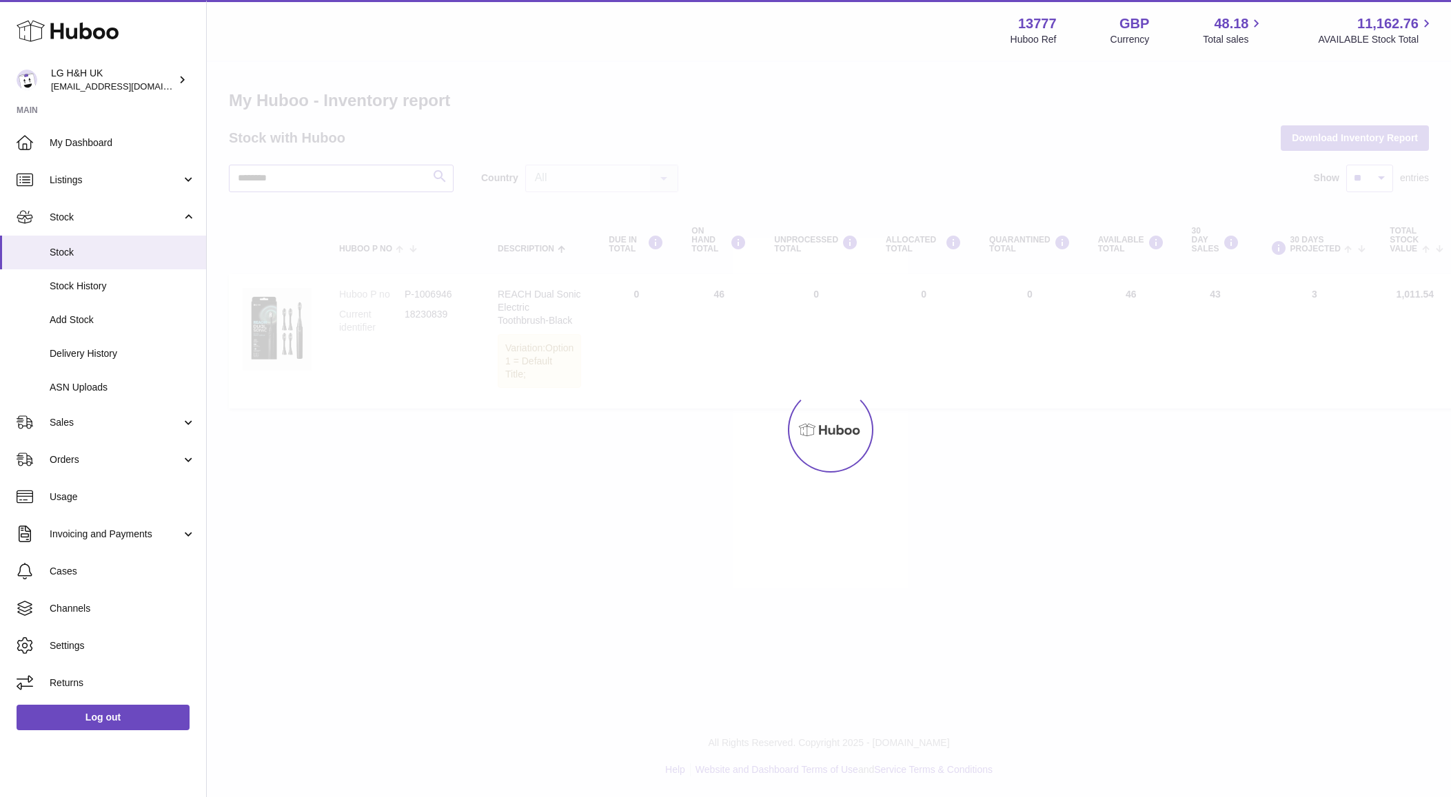
type input "********"
